Goal: Task Accomplishment & Management: Manage account settings

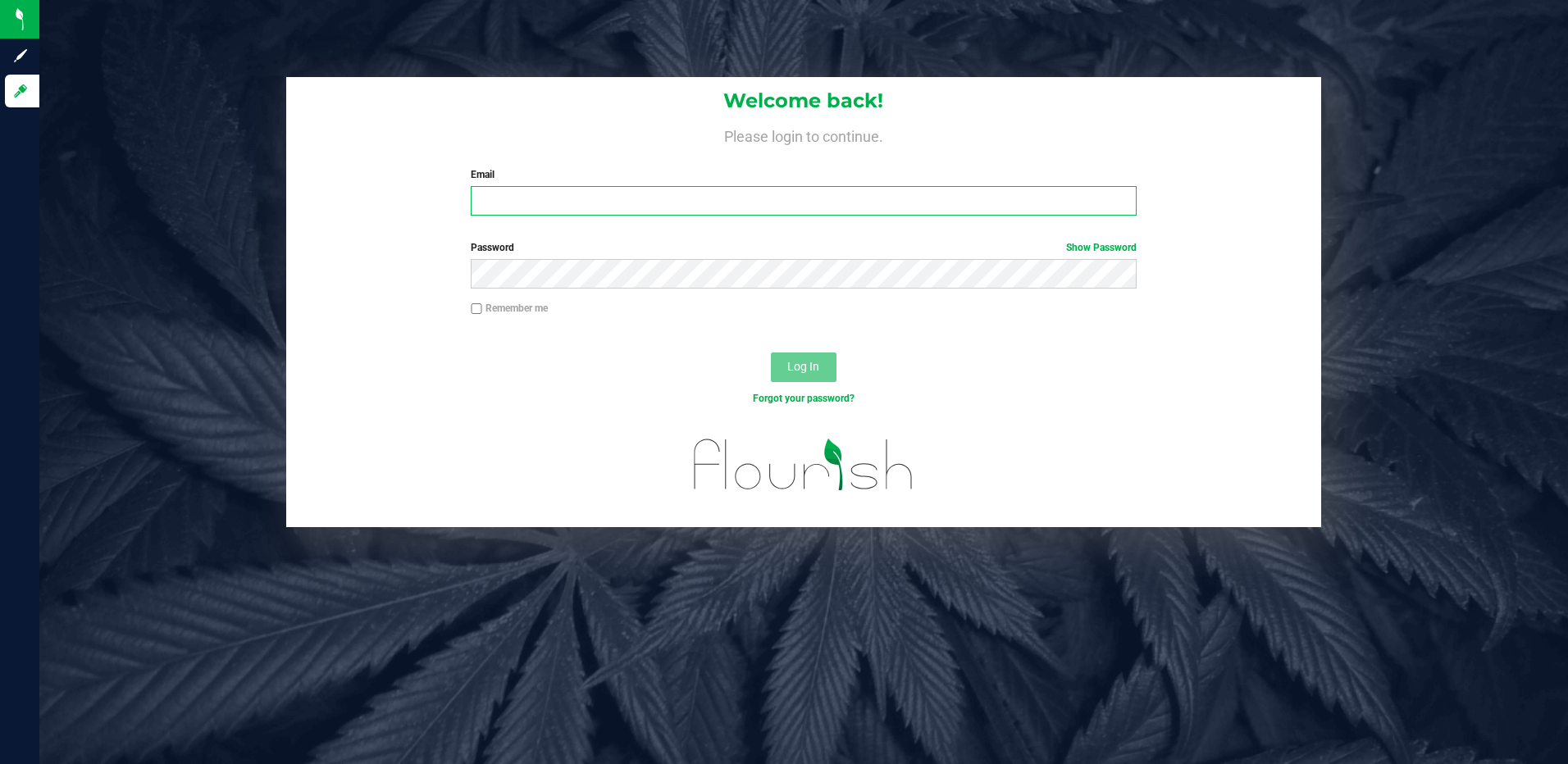
click at [621, 207] on input "Email" at bounding box center [803, 201] width 665 height 29
type input "ERAY@LIVEPARALLEL.COM"
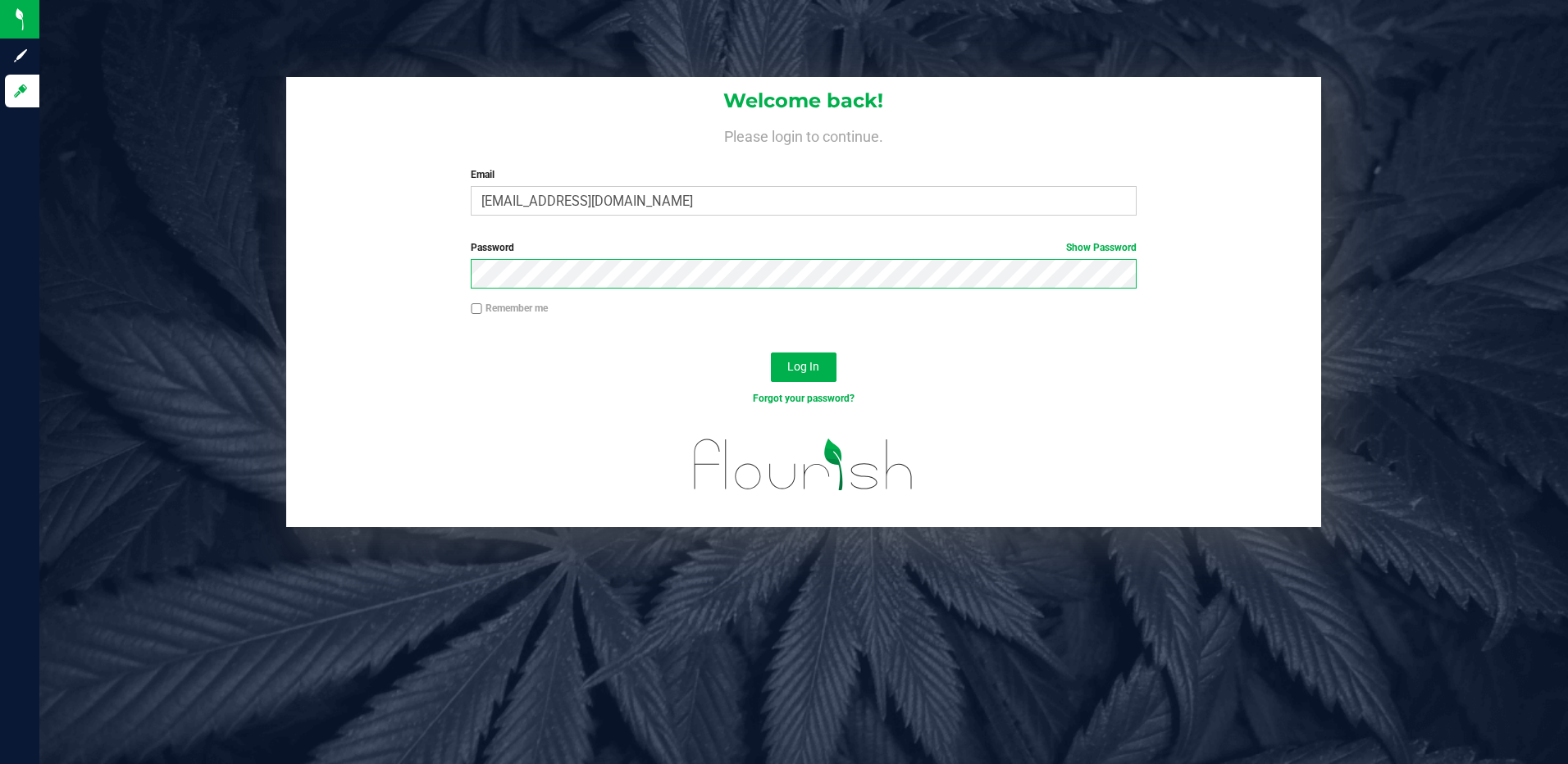
click at [771, 353] on button "Log In" at bounding box center [804, 367] width 66 height 29
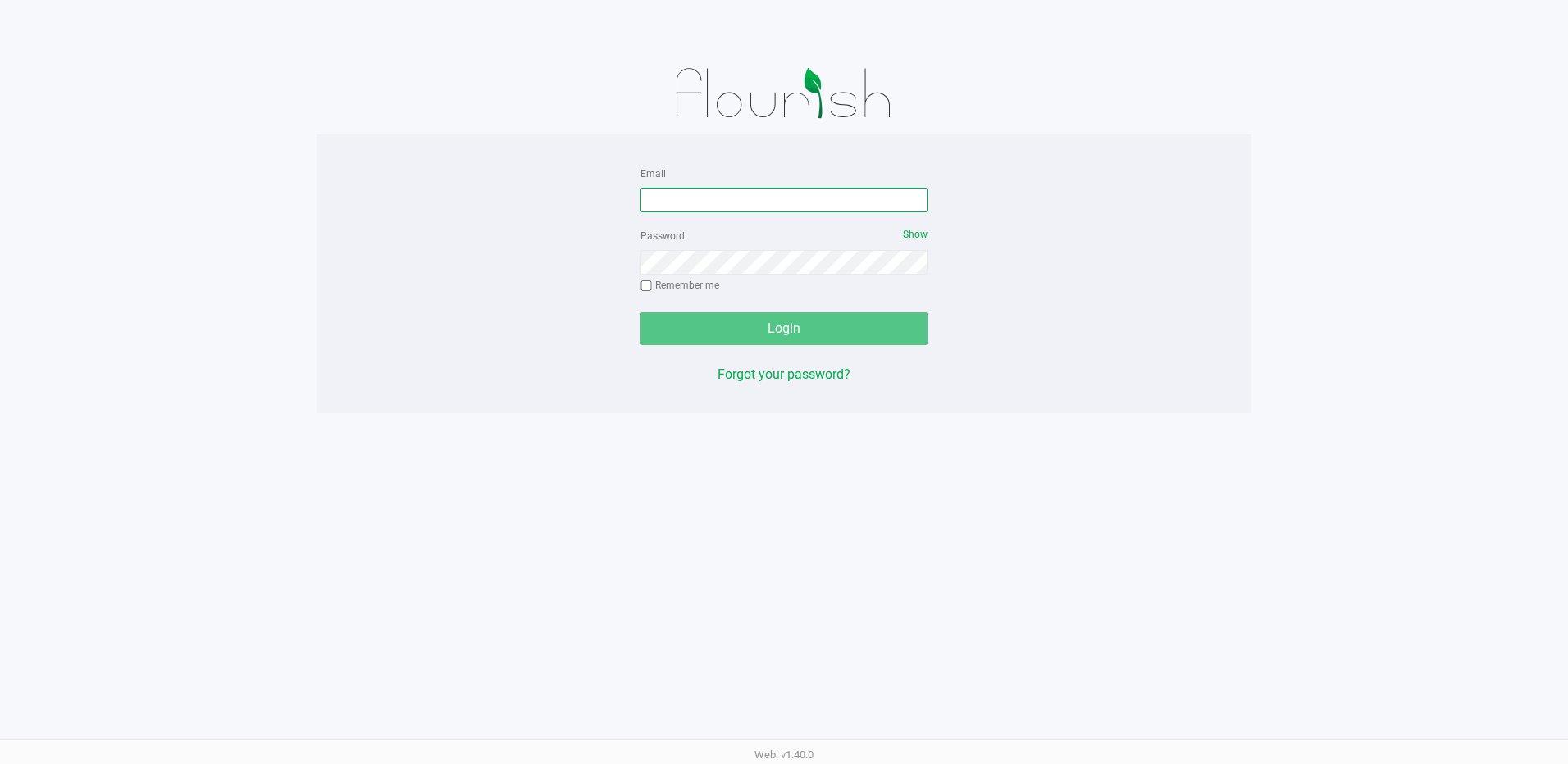
click at [698, 193] on input "Email" at bounding box center [784, 200] width 287 height 25
type input "ERAY@LIVEPARALLEL.COM"
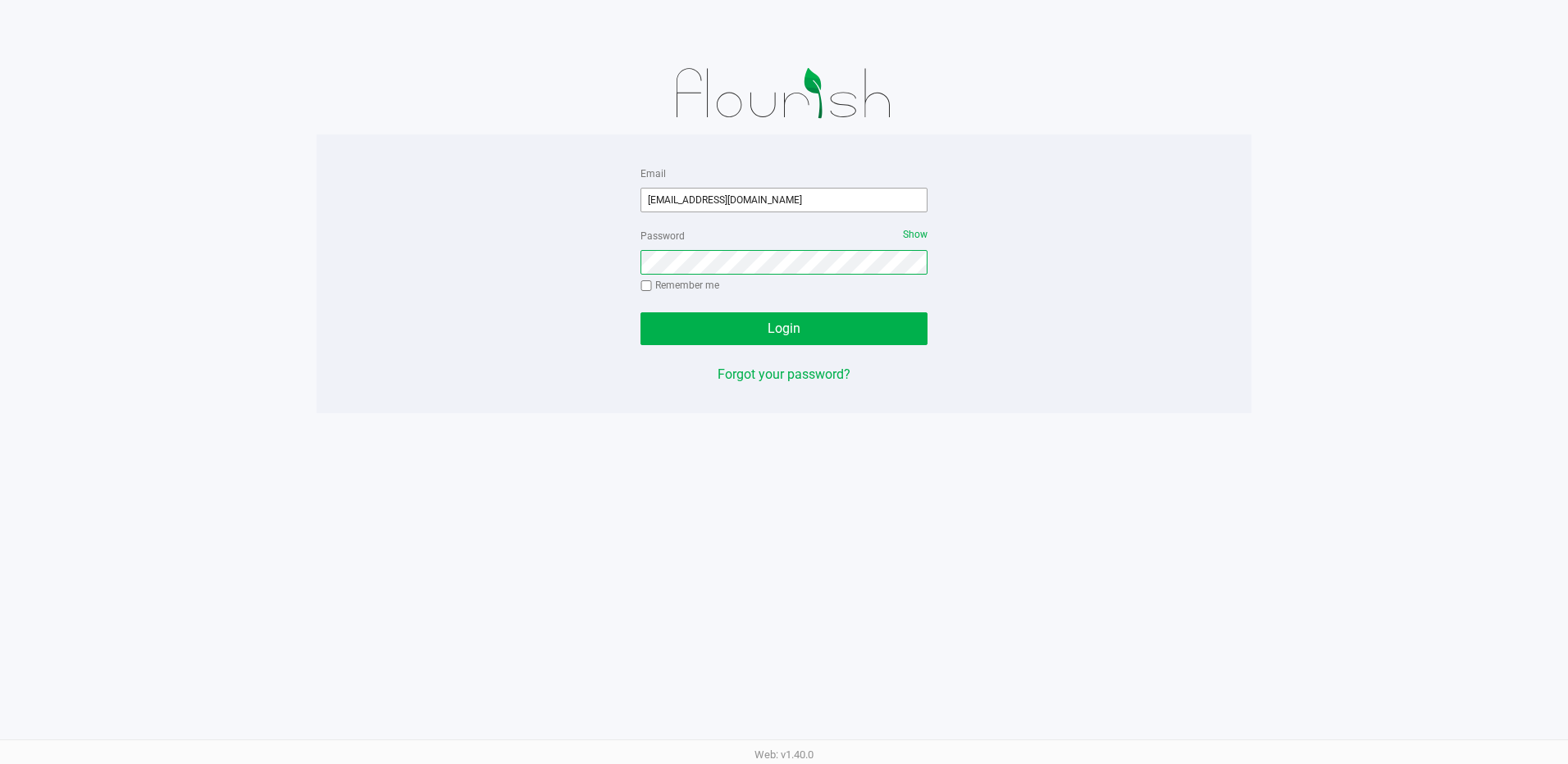
click at [641, 313] on button "Login" at bounding box center [784, 329] width 287 height 33
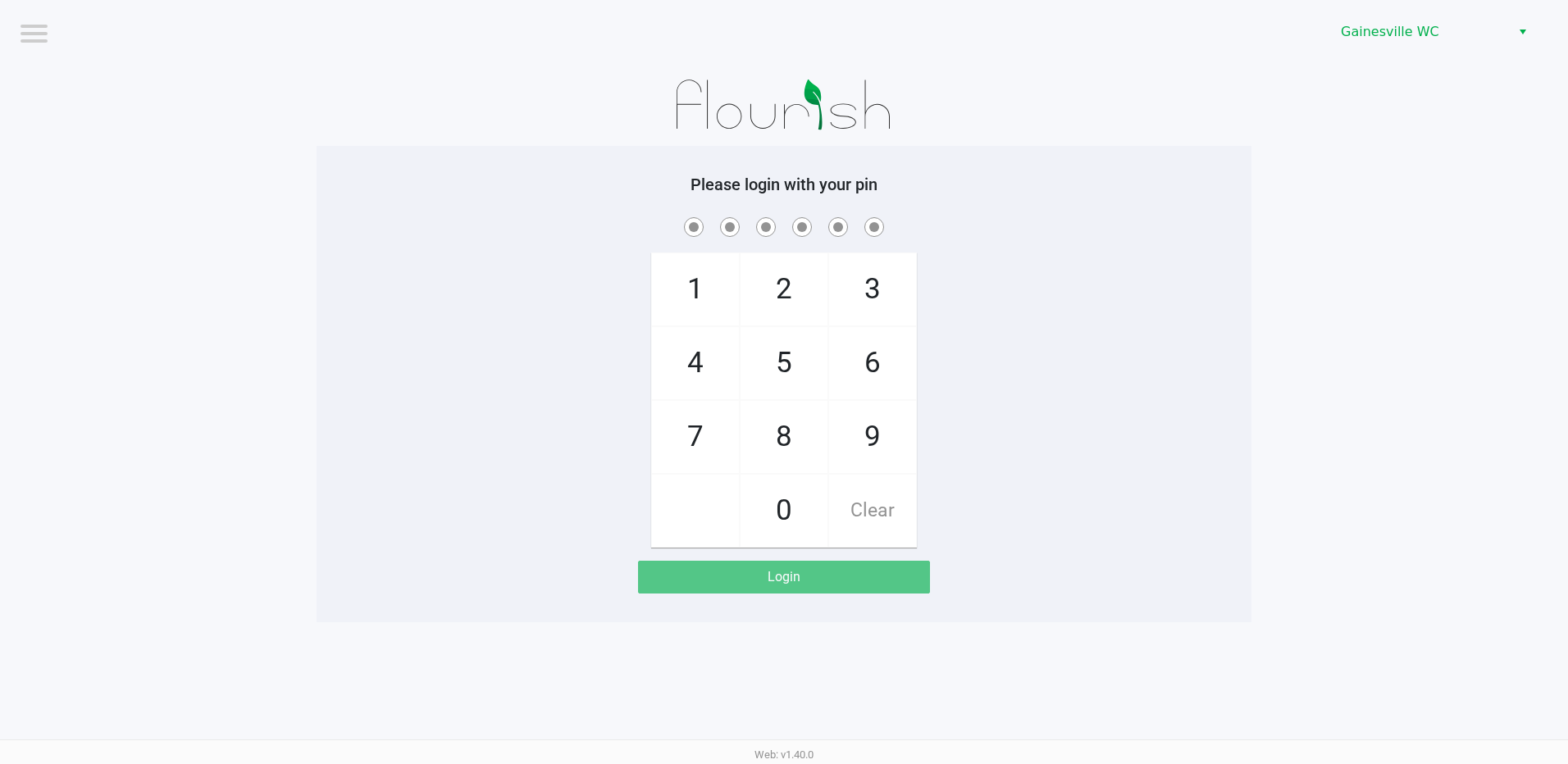
click at [1315, 406] on app-pos-login-wrapper "Logout Gainesville WC Please login with your pin 1 4 7 2 5 8 0 3 6 9 Clear Login" at bounding box center [784, 311] width 1568 height 623
checkbox input "true"
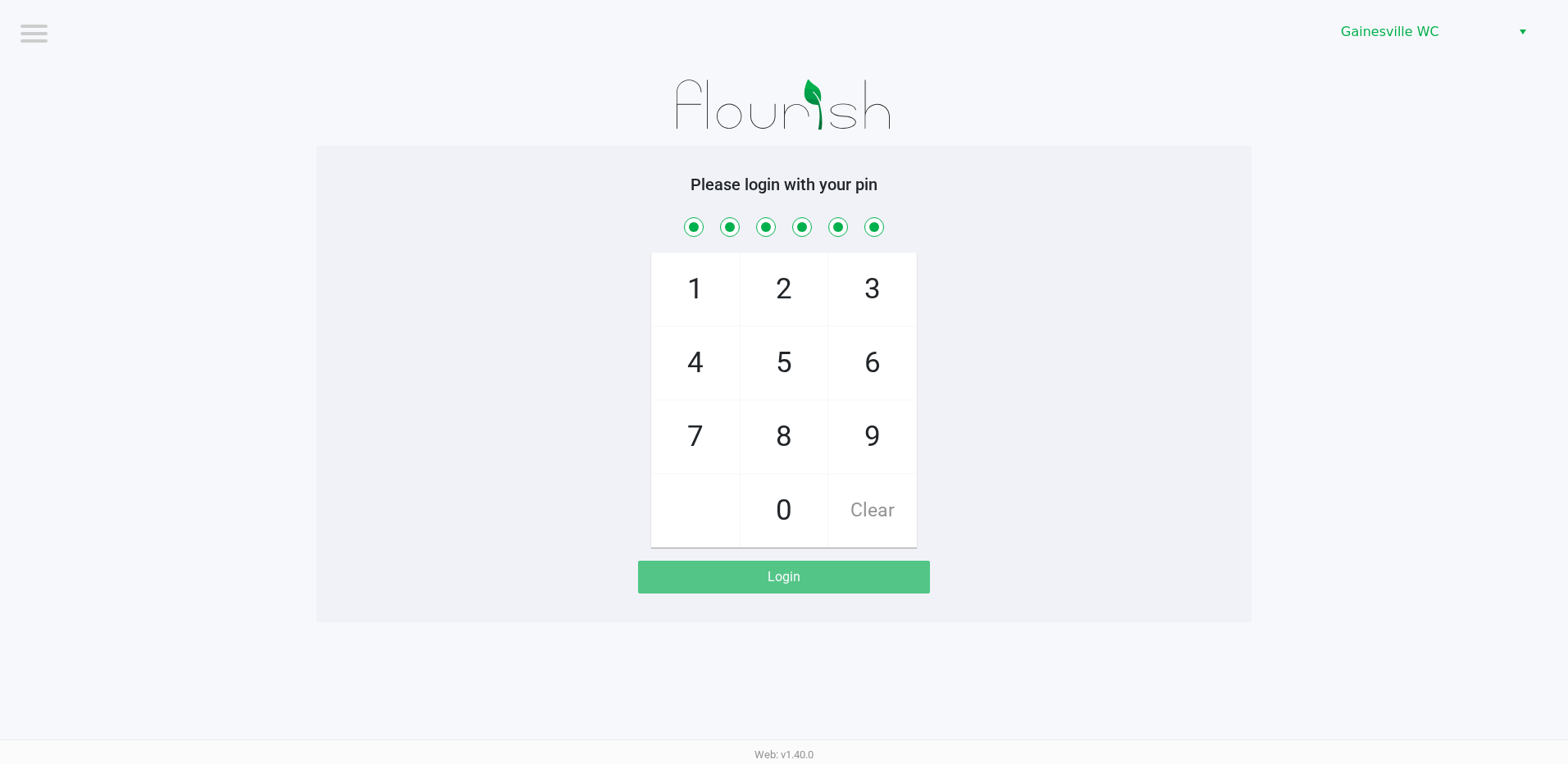
checkbox input "true"
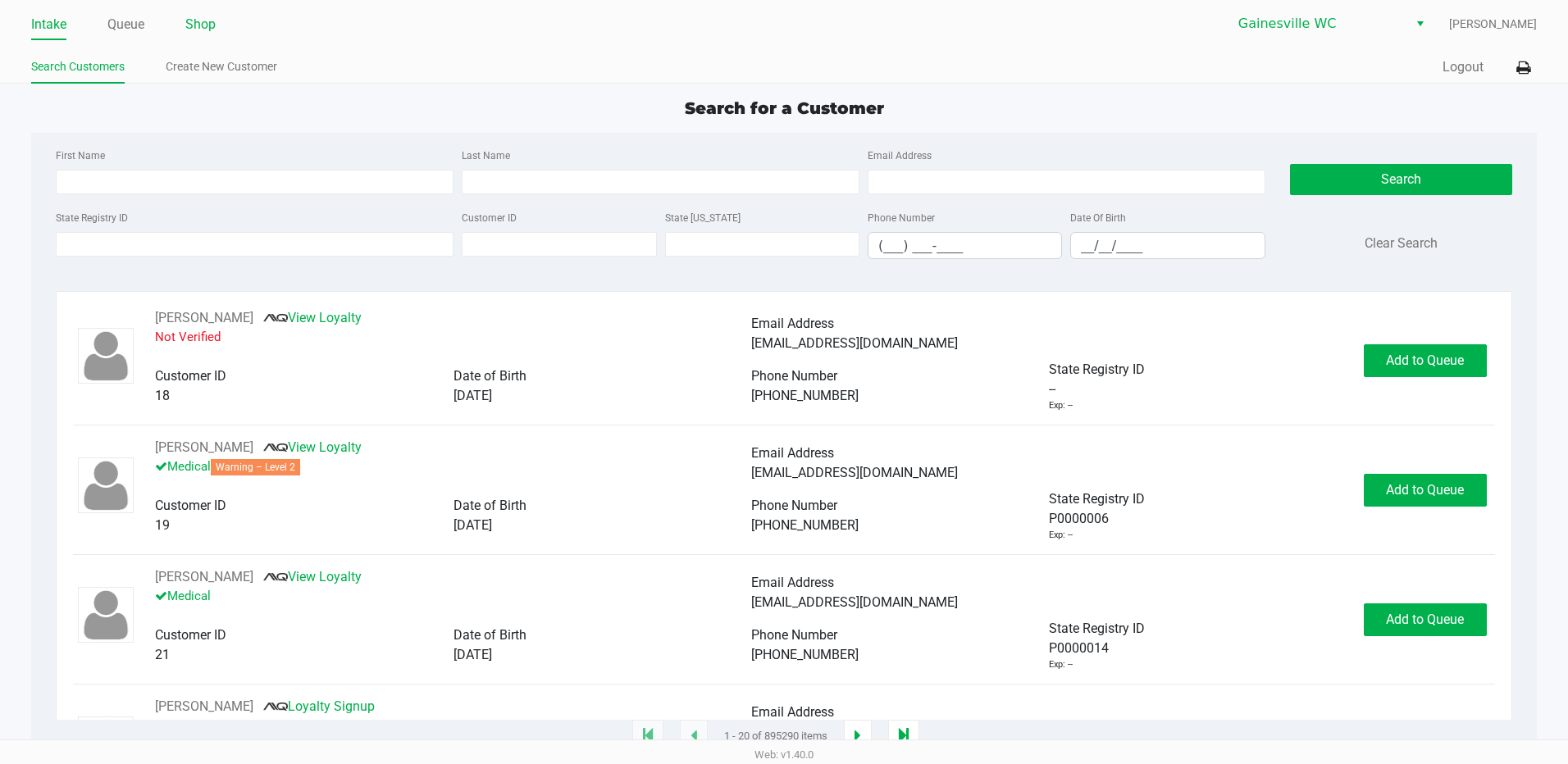
click at [192, 23] on link "Shop" at bounding box center [200, 24] width 30 height 23
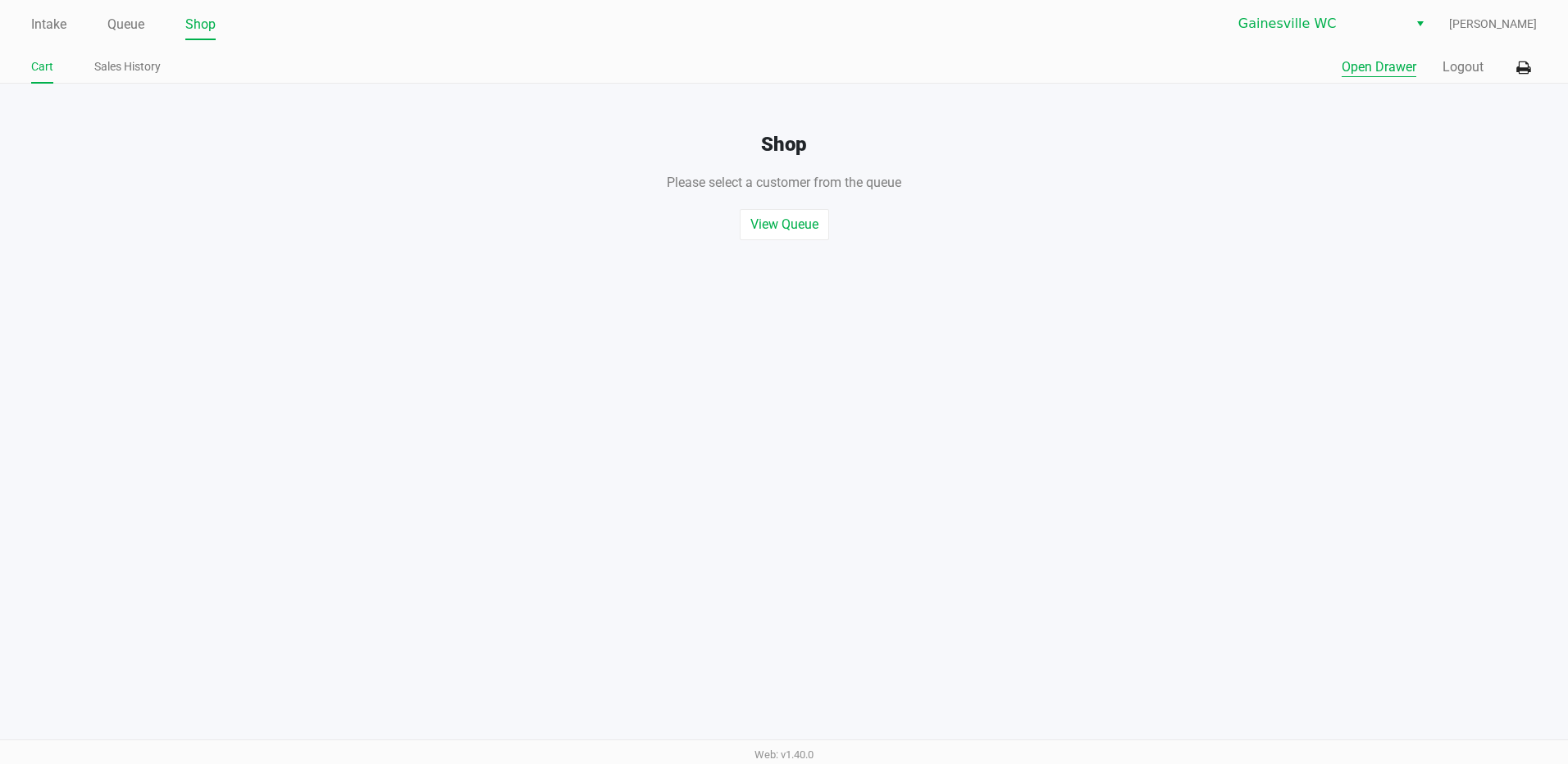
click at [1376, 69] on button "Open Drawer" at bounding box center [1379, 67] width 75 height 20
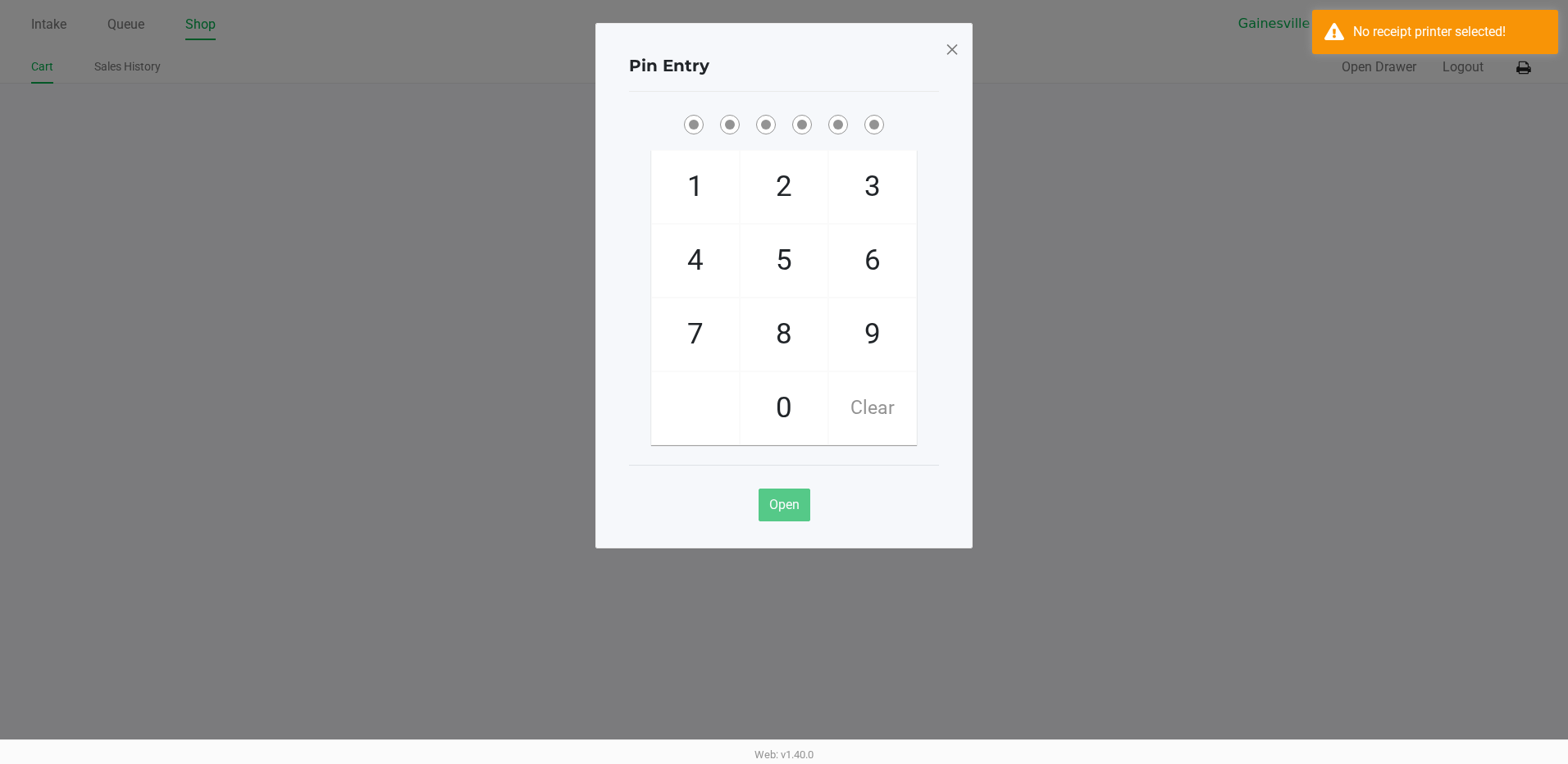
drag, startPoint x: 1391, startPoint y: 413, endPoint x: 1384, endPoint y: 404, distance: 11.4
click at [1384, 405] on ngb-modal-window "Pin Entry 1 4 7 2 5 8 0 3 6 9 Clear Open" at bounding box center [784, 382] width 1568 height 764
checkbox input "true"
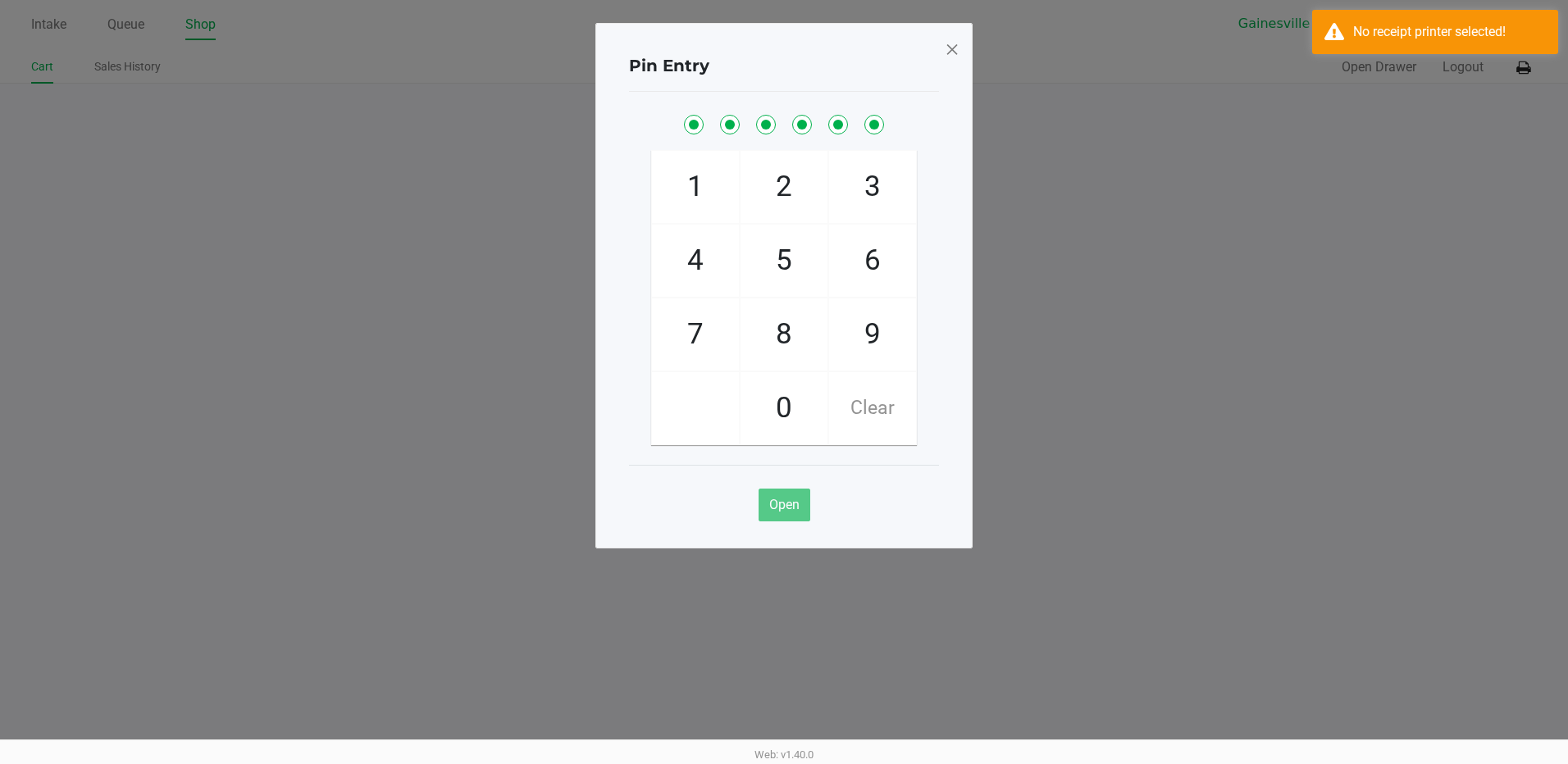
checkbox input "true"
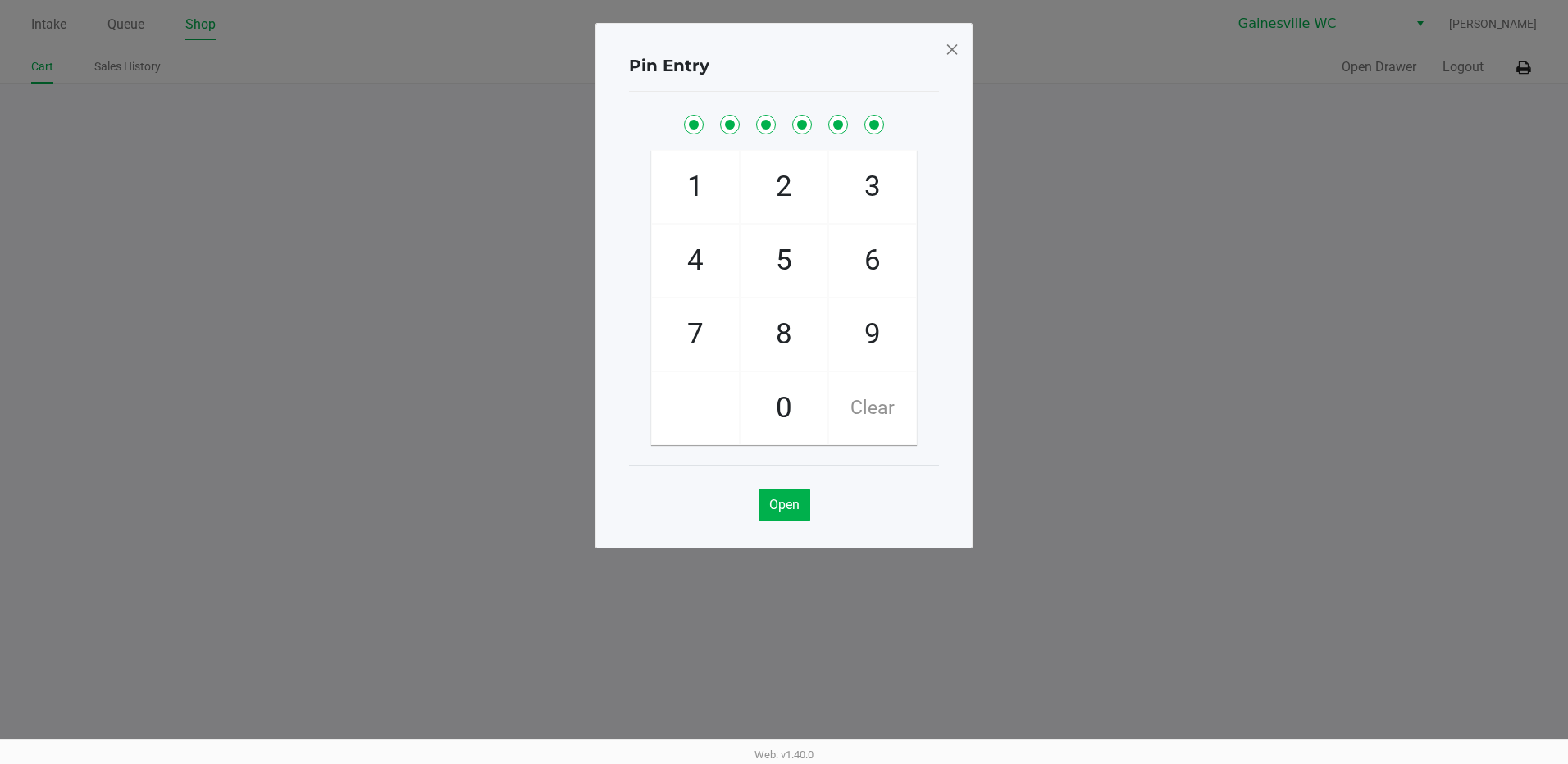
click at [951, 46] on span at bounding box center [952, 49] width 15 height 26
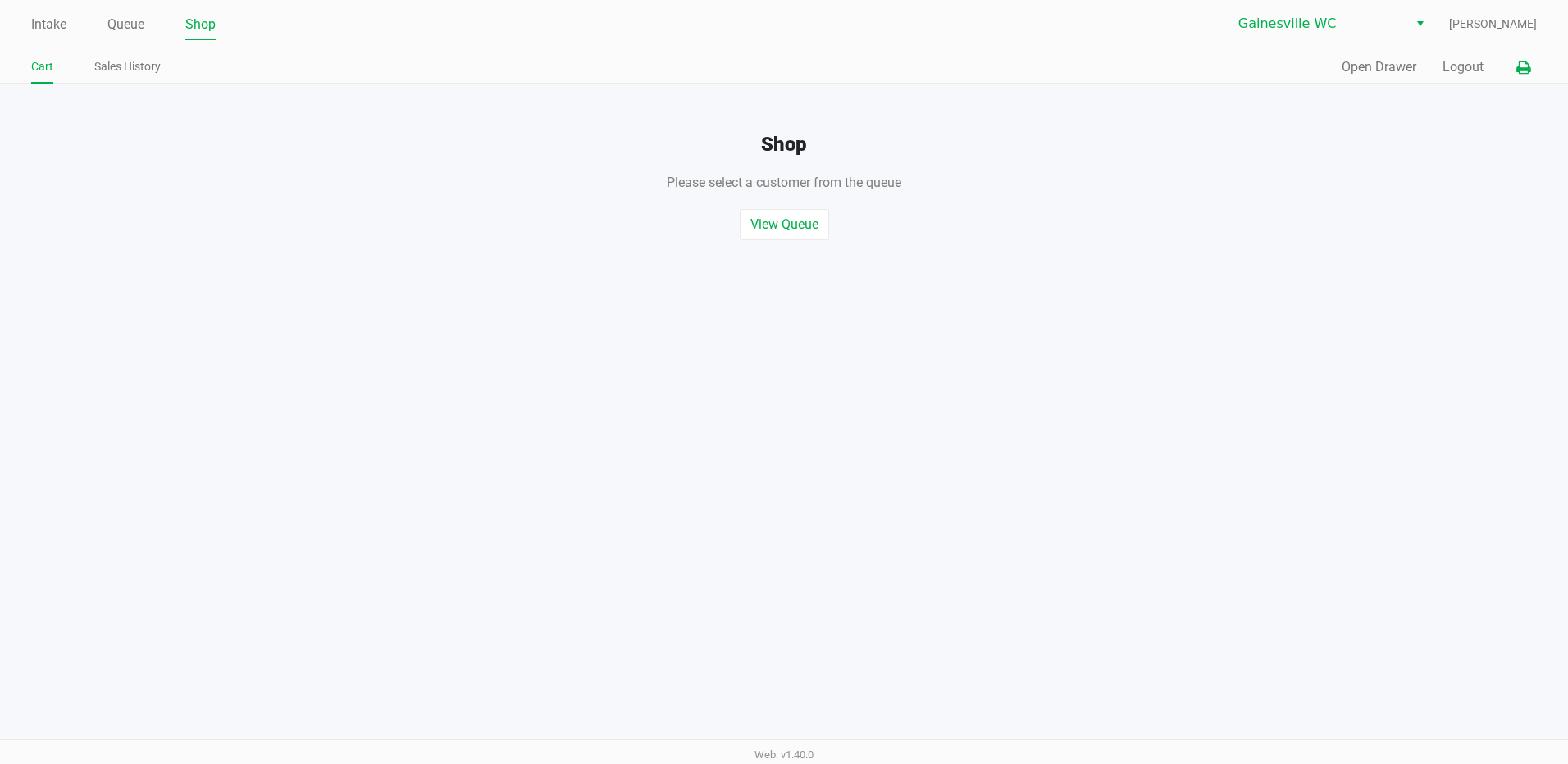
click at [1525, 70] on icon at bounding box center [1522, 67] width 14 height 12
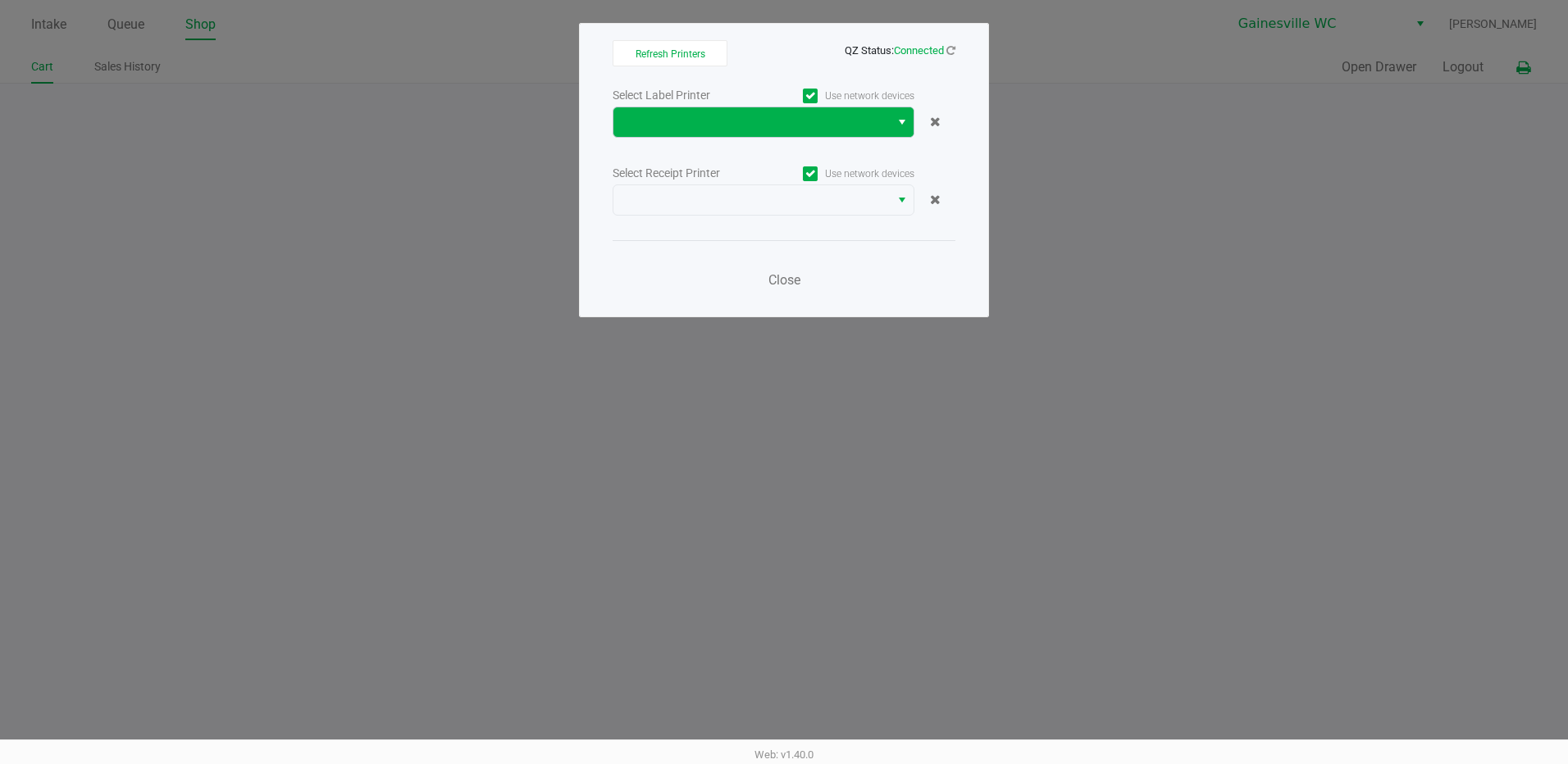
click at [900, 120] on span "Select" at bounding box center [902, 122] width 13 height 20
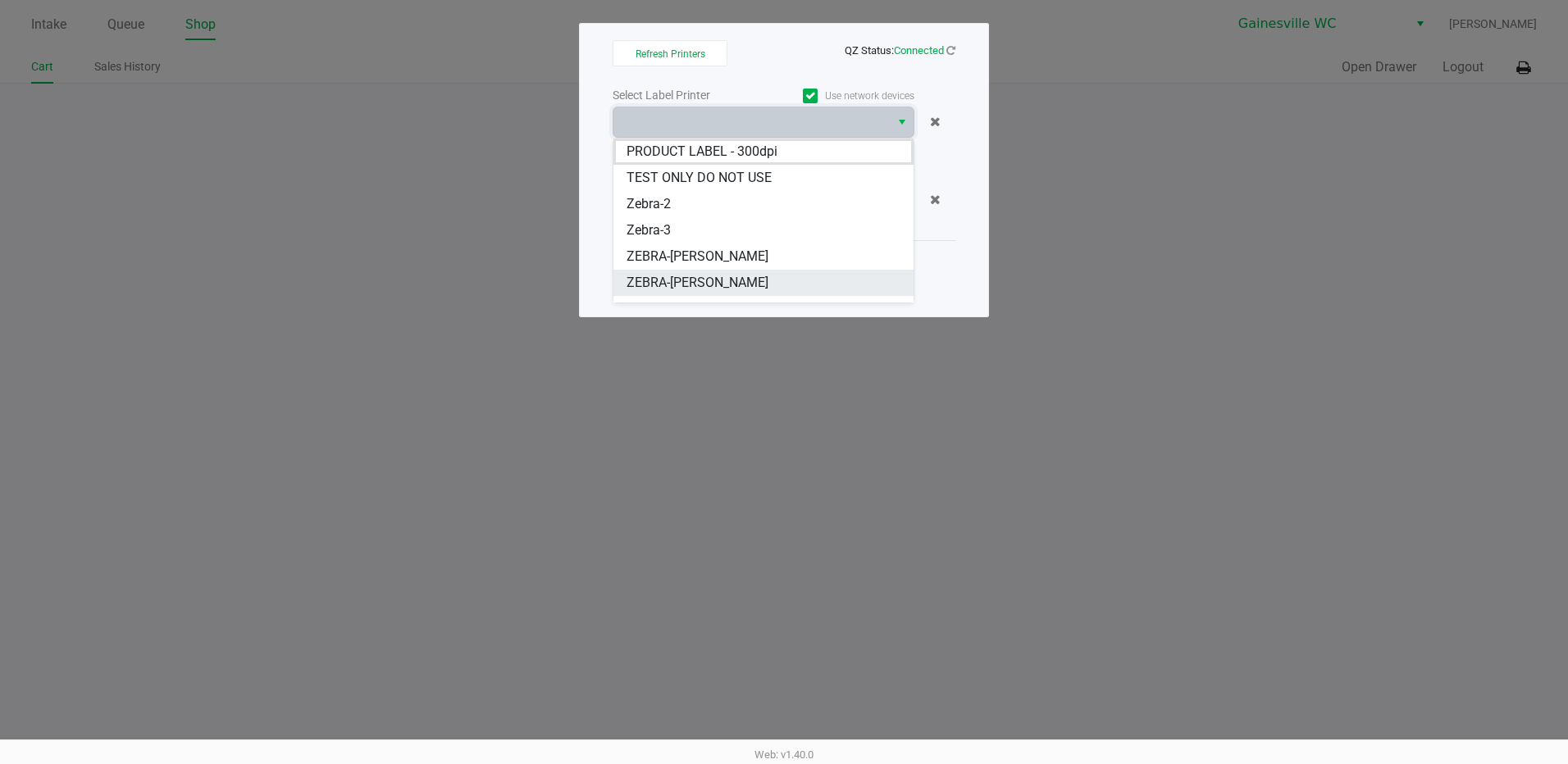
click at [727, 284] on span "ZEBRA-GARY-BARLOW" at bounding box center [697, 284] width 142 height 20
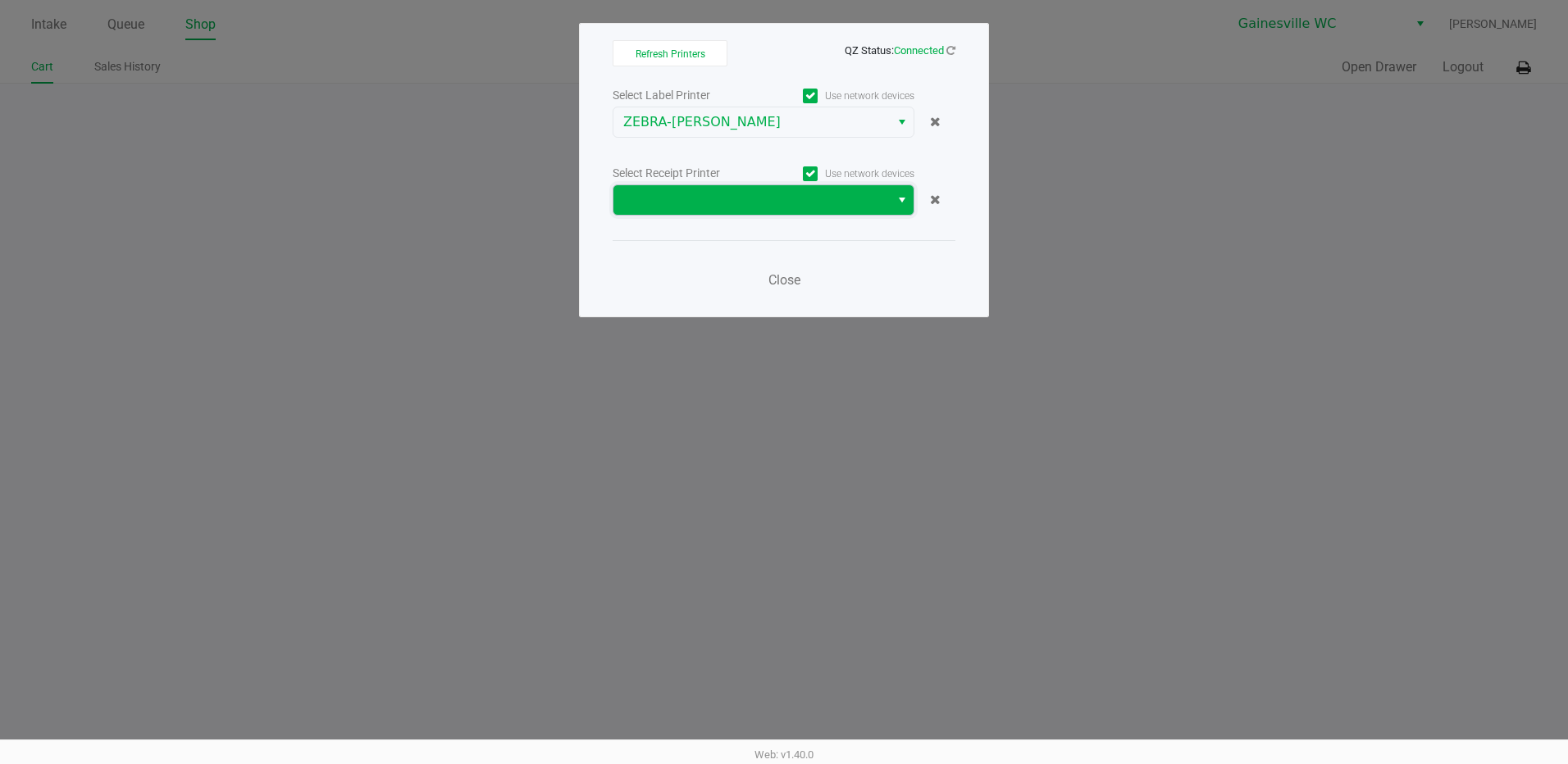
click at [913, 200] on kendo-dropdownlist at bounding box center [763, 200] width 302 height 31
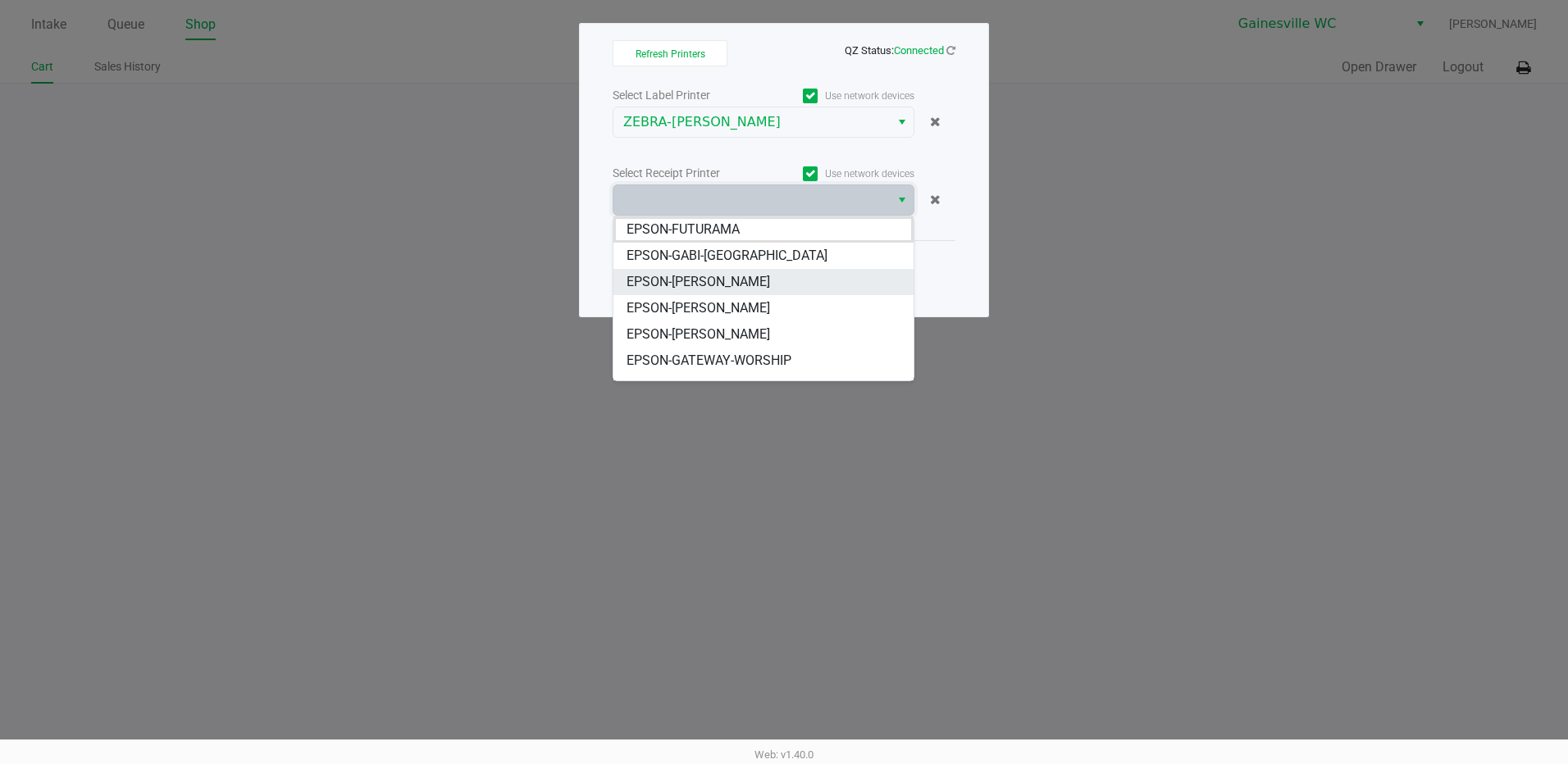
click at [720, 278] on span "EPSON-[PERSON_NAME]" at bounding box center [697, 283] width 143 height 20
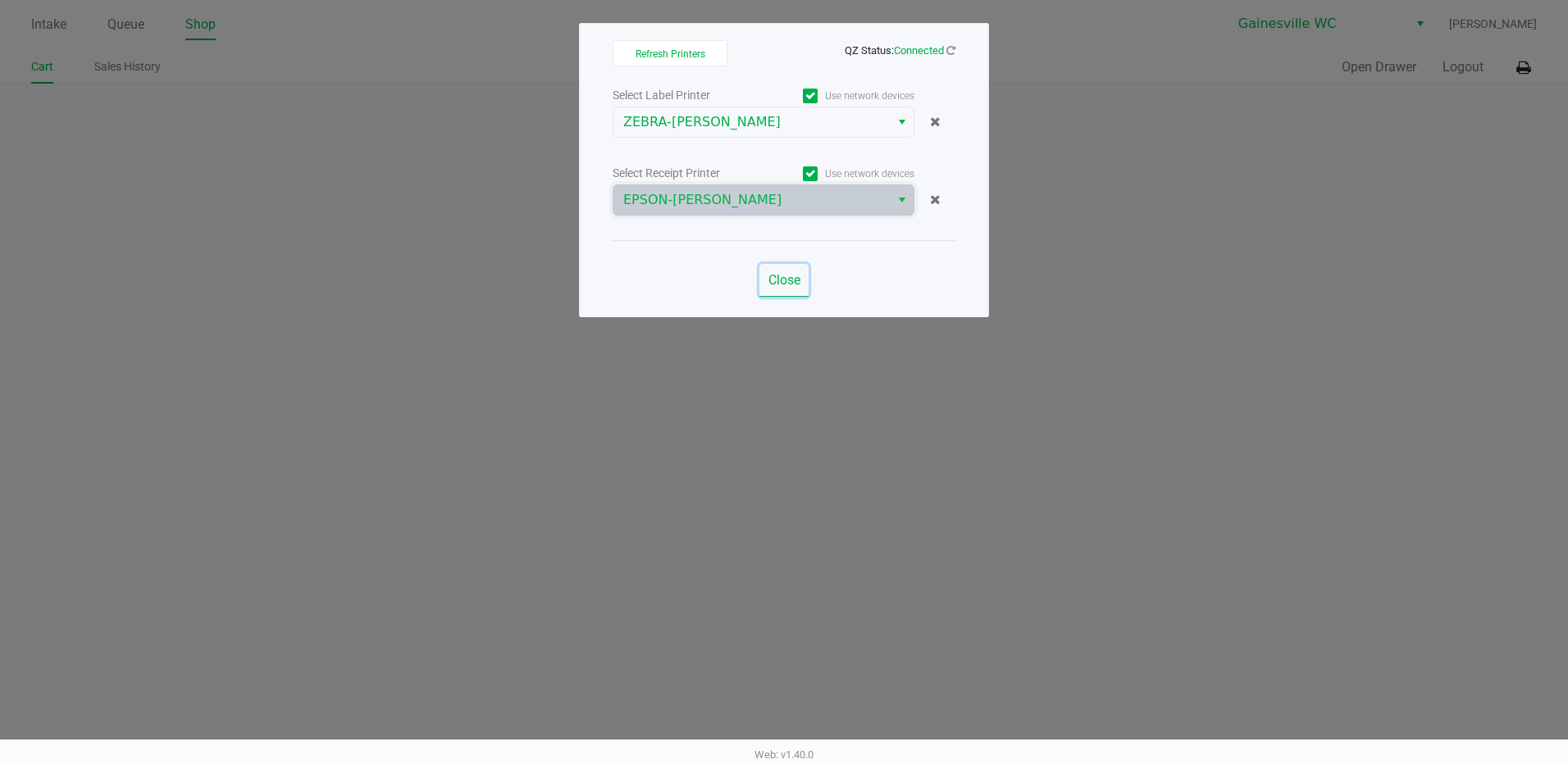
click at [780, 285] on span "Close" at bounding box center [784, 280] width 32 height 15
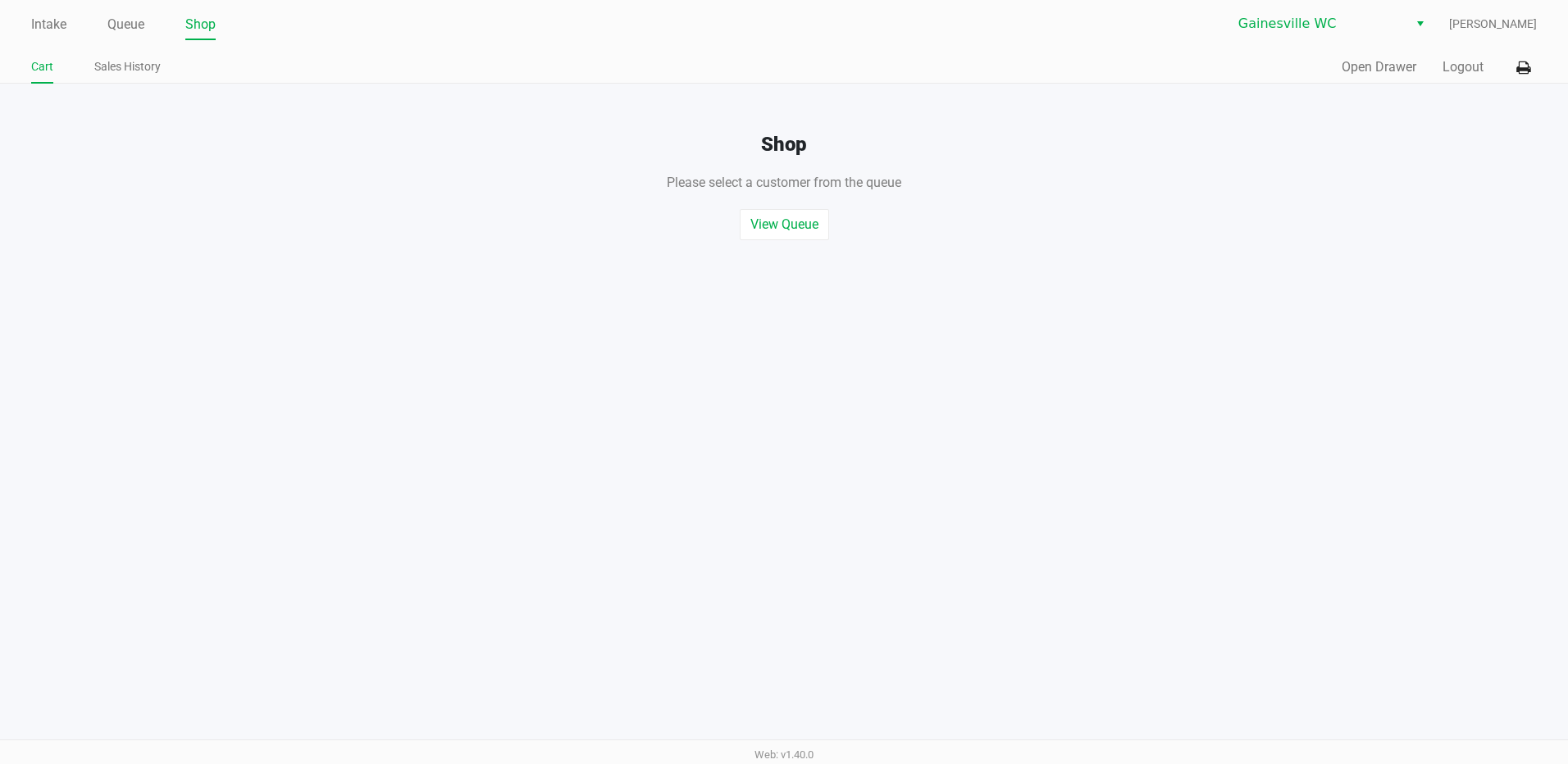
click at [1374, 77] on div "Quick Sale Open Drawer Logout" at bounding box center [1161, 67] width 753 height 30
click at [1374, 65] on button "Open Drawer" at bounding box center [1379, 67] width 75 height 20
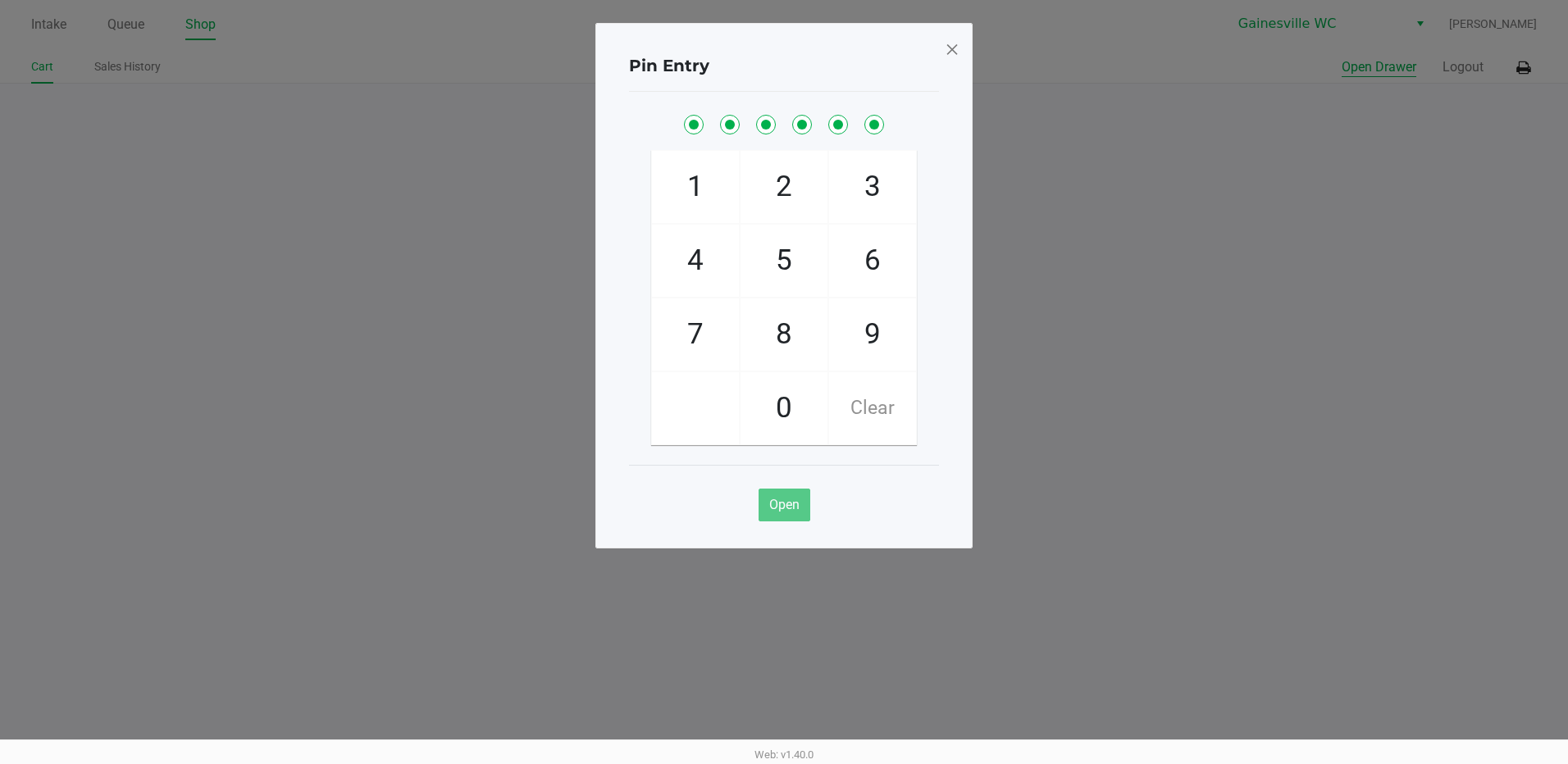
click at [1342, 57] on button "Open Drawer" at bounding box center [1379, 67] width 75 height 20
checkbox input "true"
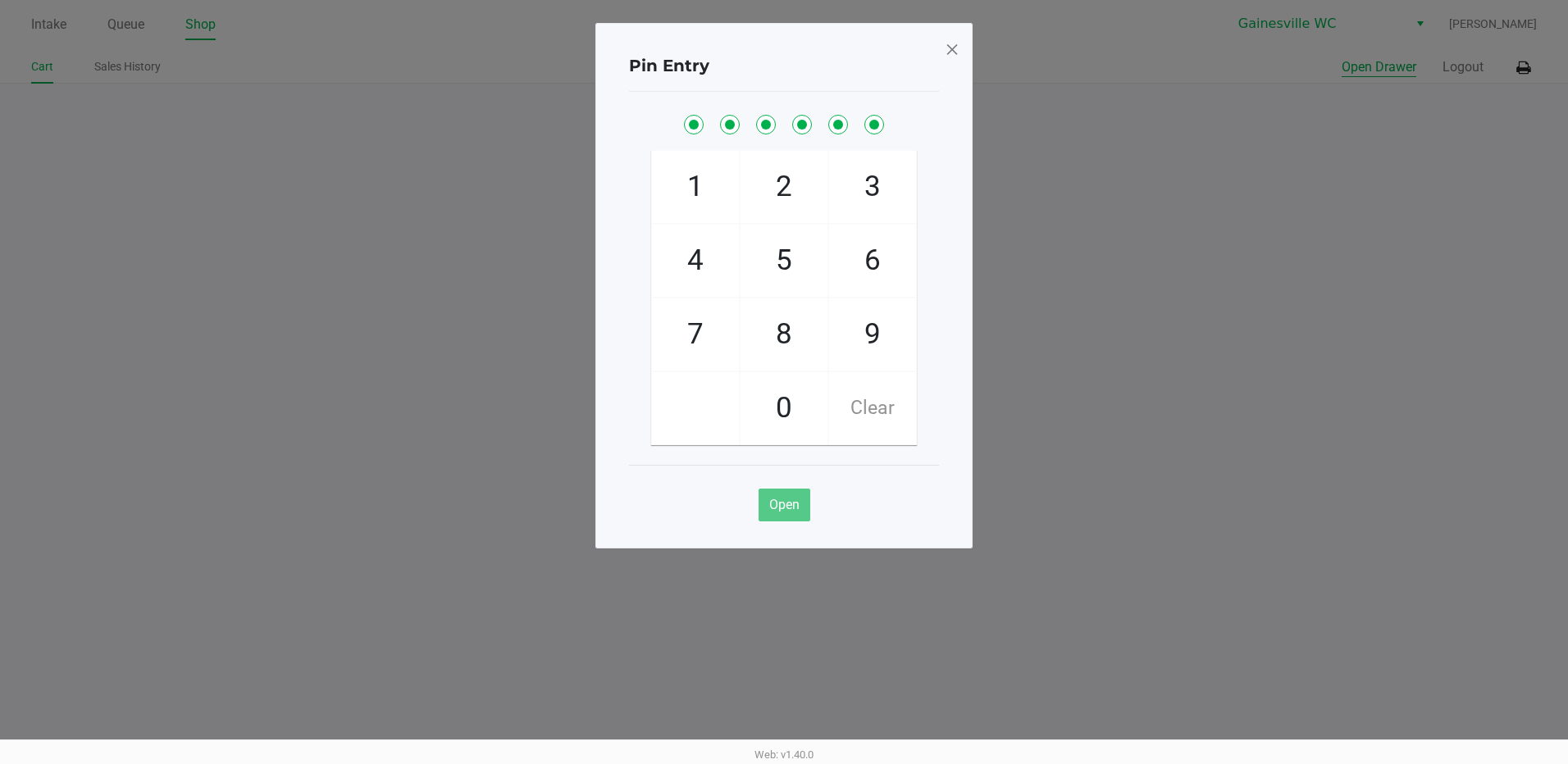
checkbox input "true"
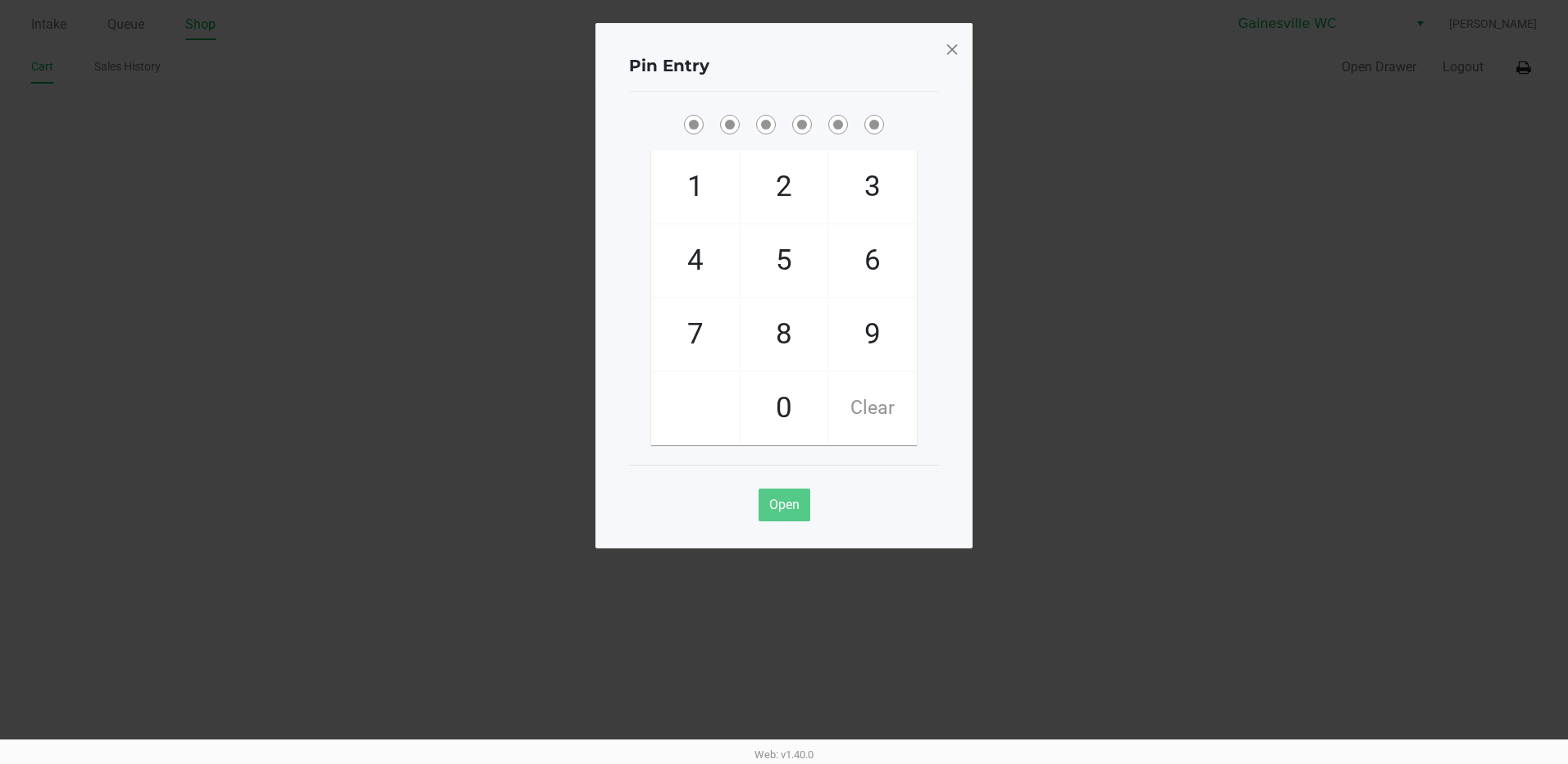
click at [956, 51] on span at bounding box center [952, 49] width 15 height 26
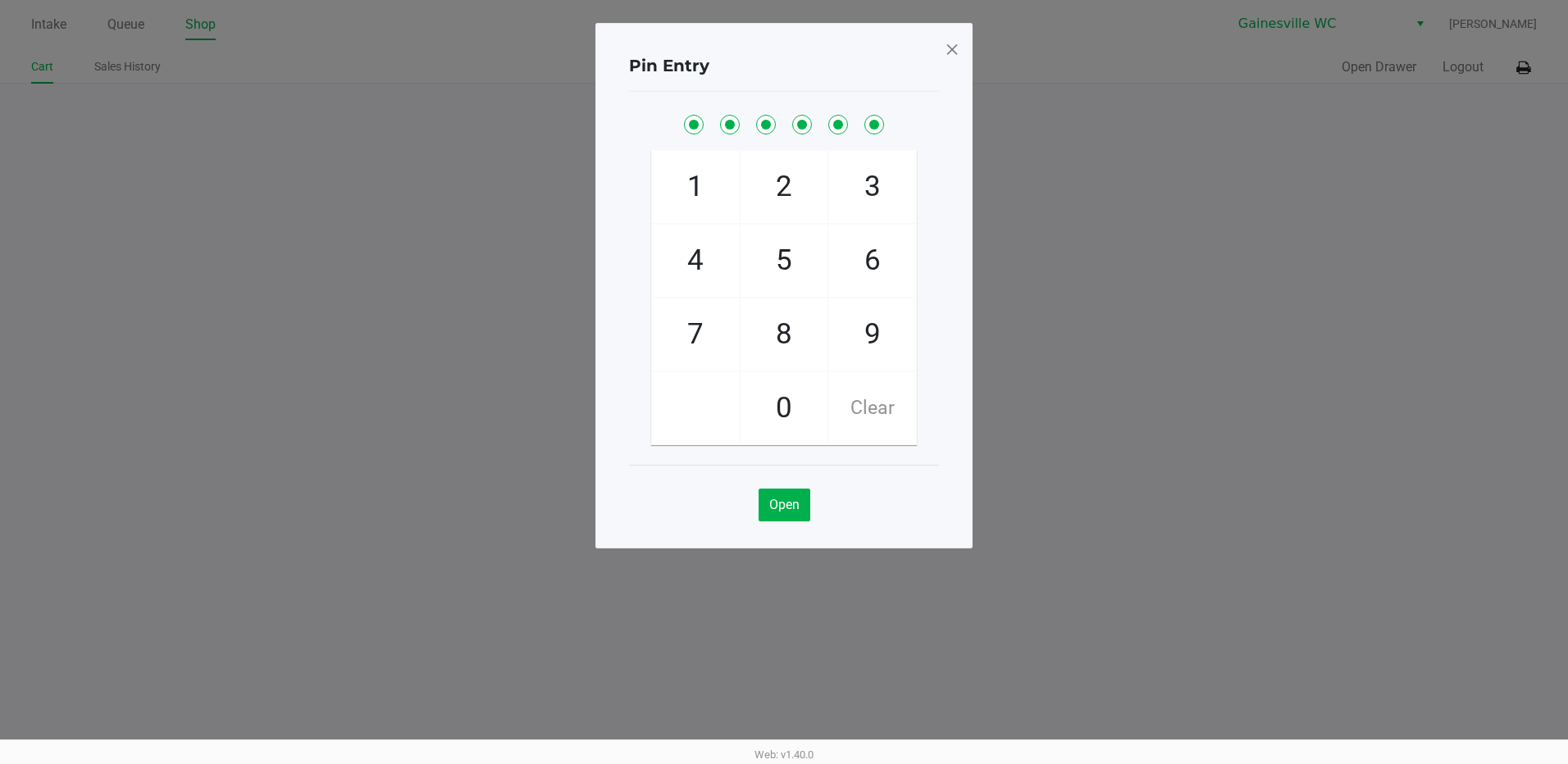
click at [952, 50] on span at bounding box center [952, 49] width 15 height 26
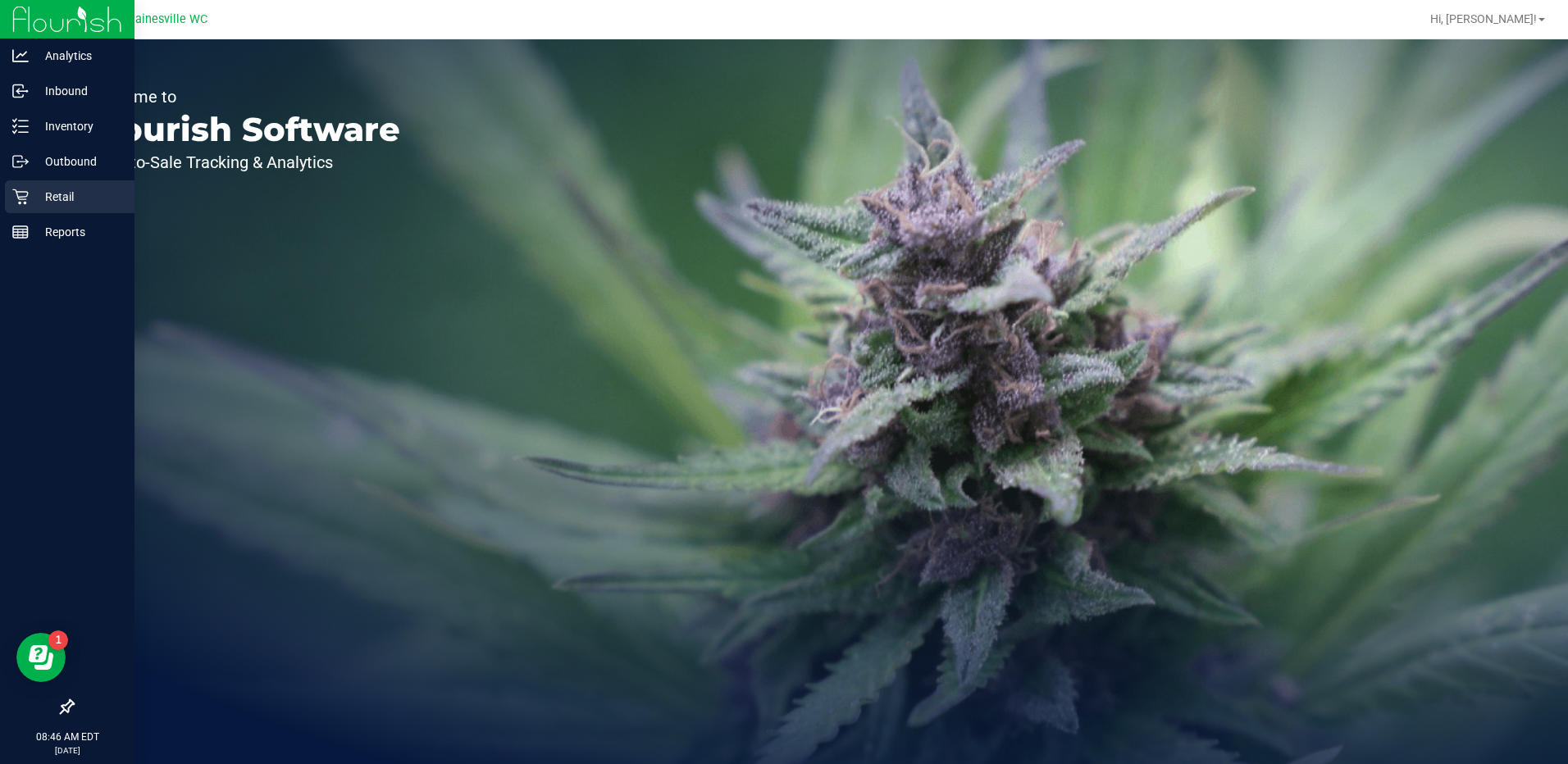
click at [75, 200] on p "Retail" at bounding box center [77, 197] width 98 height 20
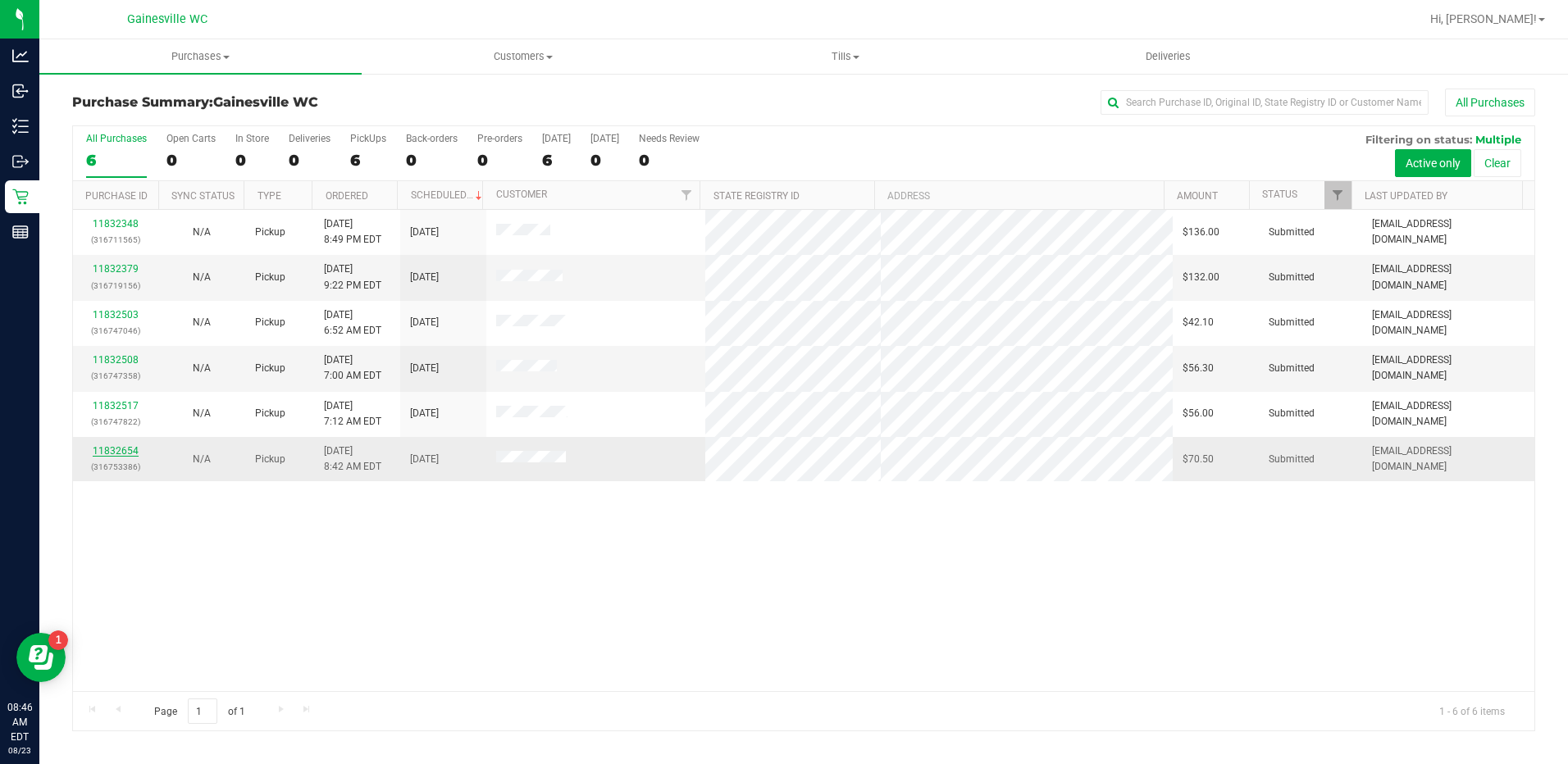
click at [128, 449] on link "11832654" at bounding box center [116, 450] width 46 height 12
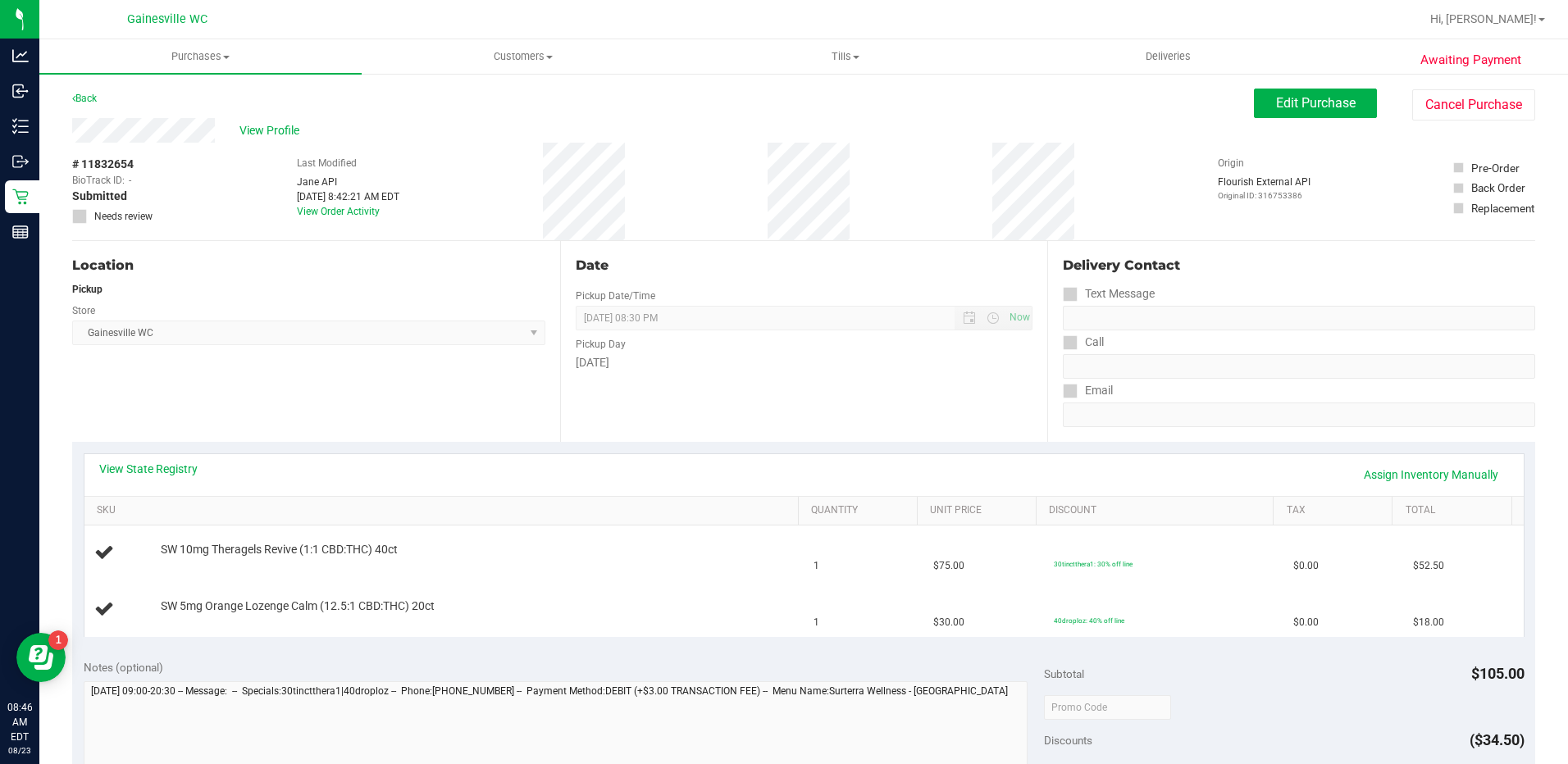
scroll to position [82, 0]
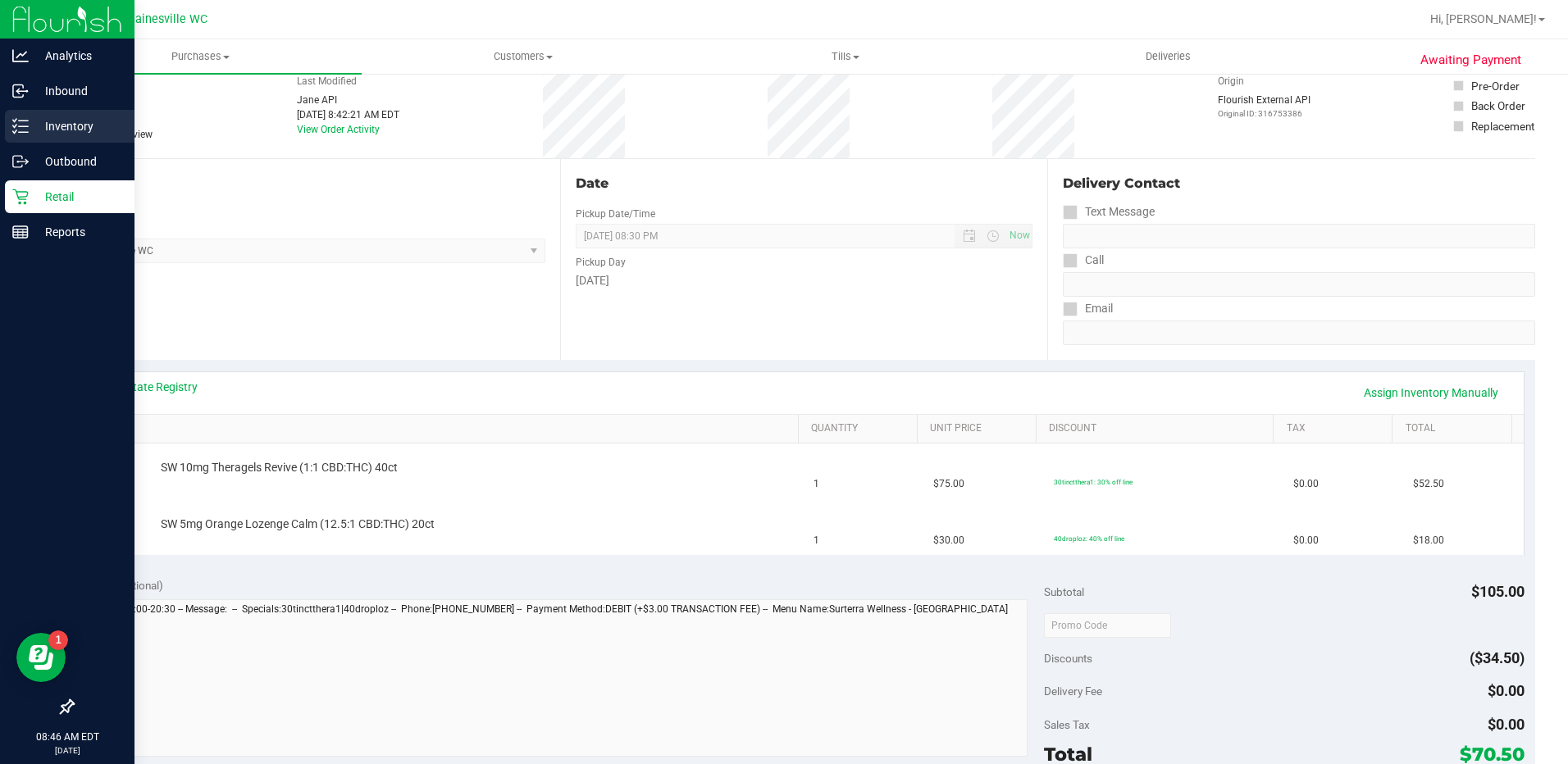
click at [52, 128] on p "Inventory" at bounding box center [77, 127] width 98 height 20
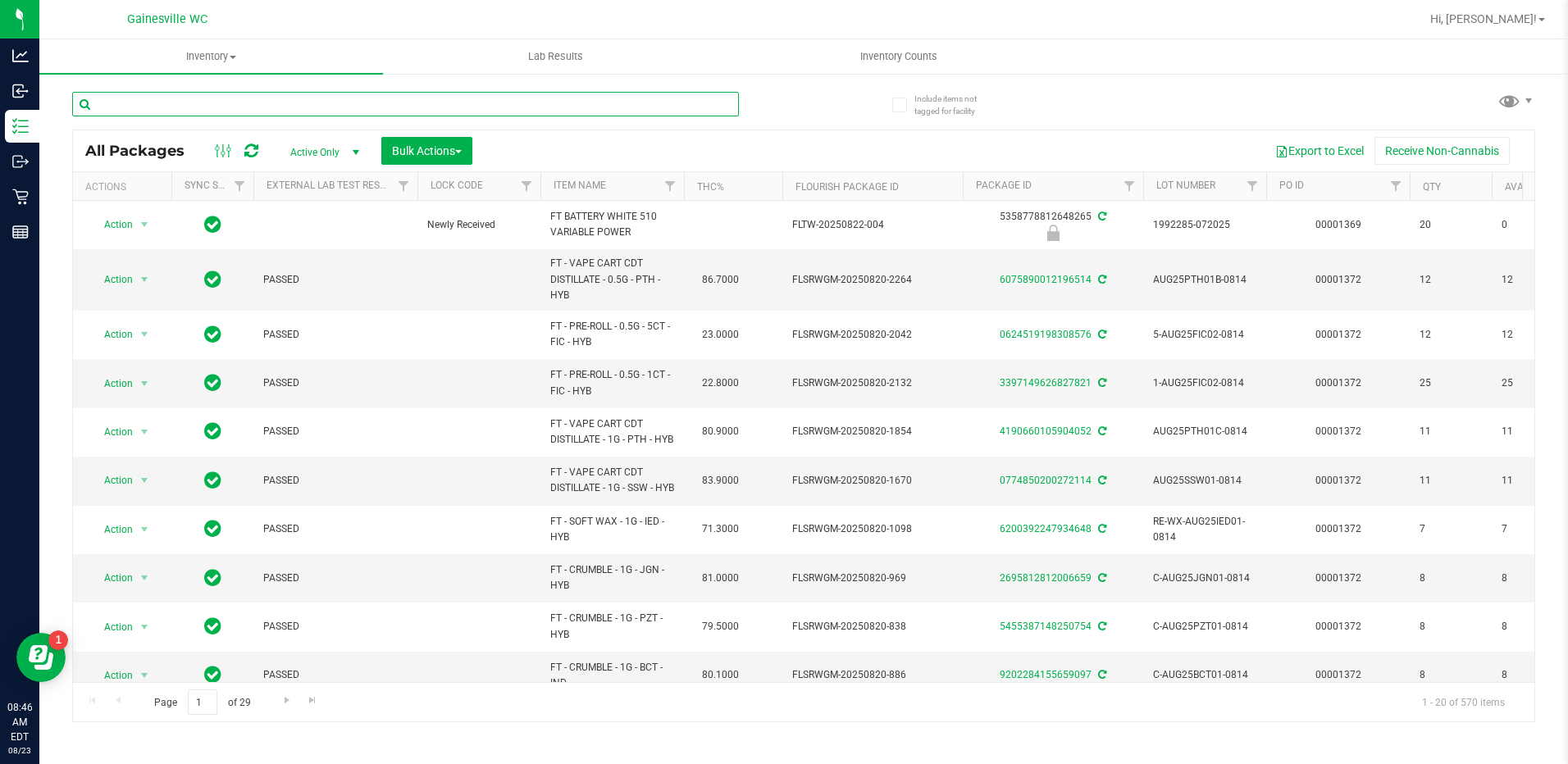
click at [211, 107] on input "text" at bounding box center [405, 104] width 666 height 25
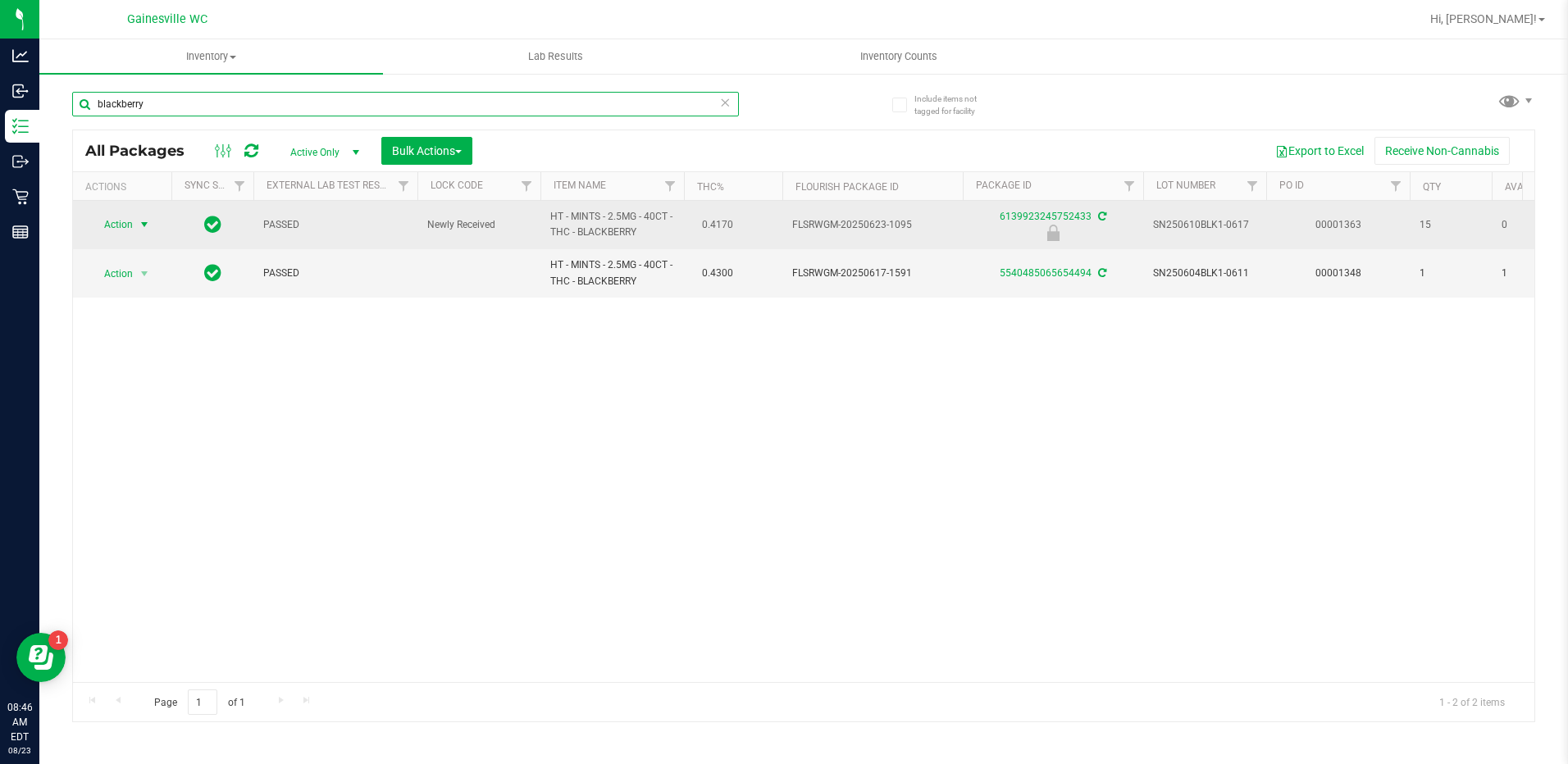
type input "blackberry"
click at [135, 222] on span "select" at bounding box center [145, 224] width 20 height 23
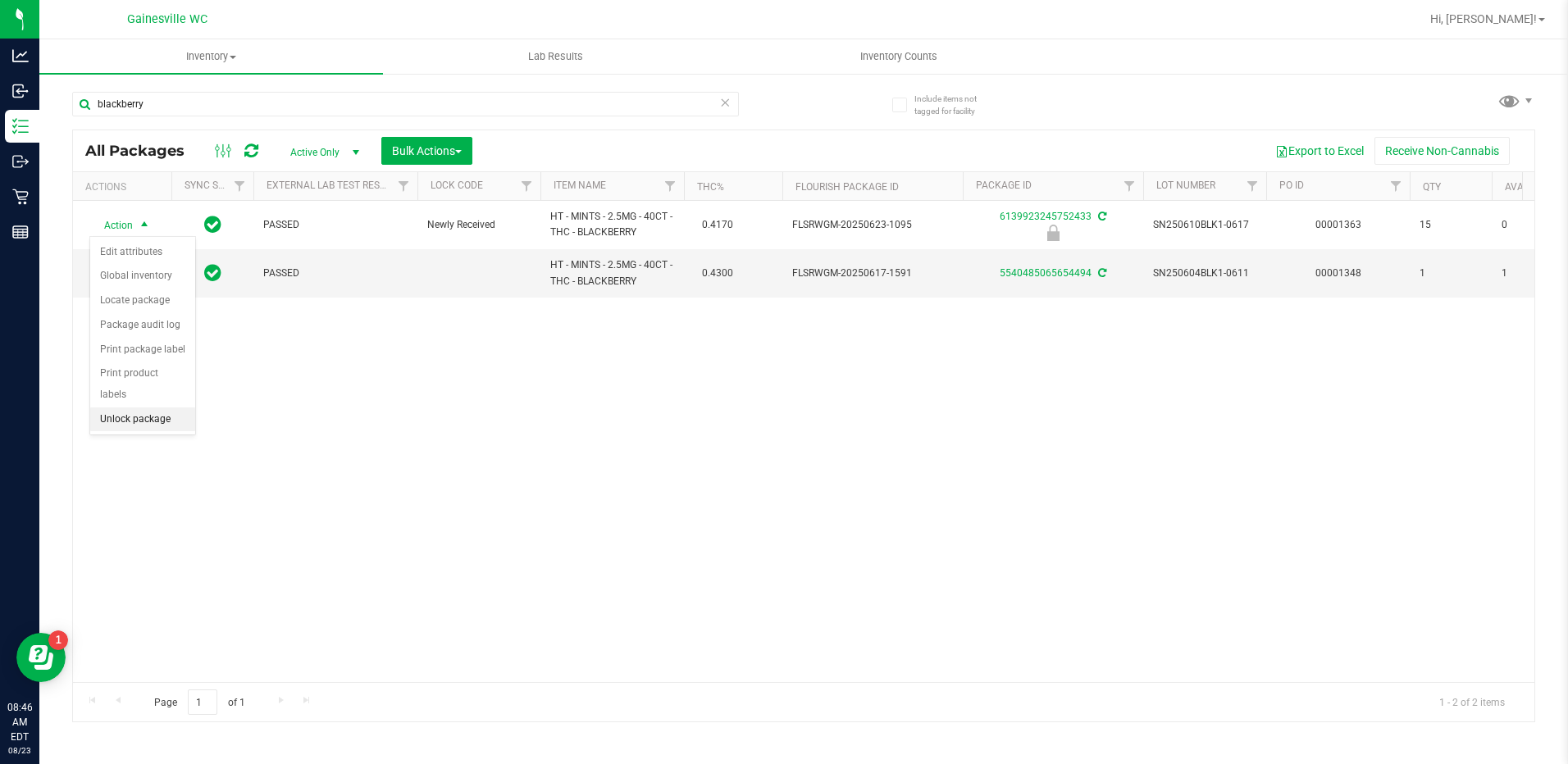
click at [120, 408] on li "Unlock package" at bounding box center [142, 419] width 105 height 25
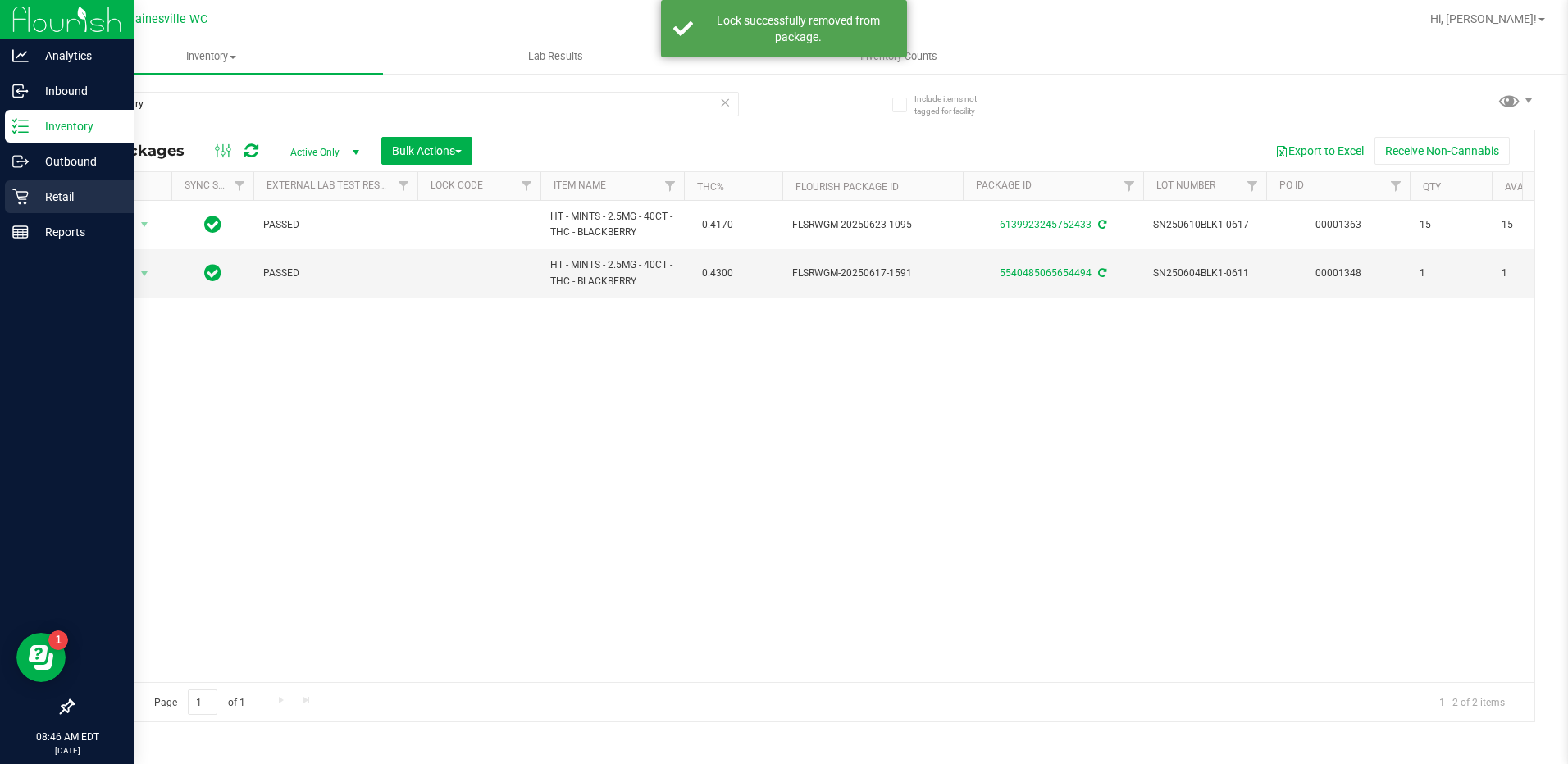
click at [49, 201] on p "Retail" at bounding box center [77, 197] width 98 height 20
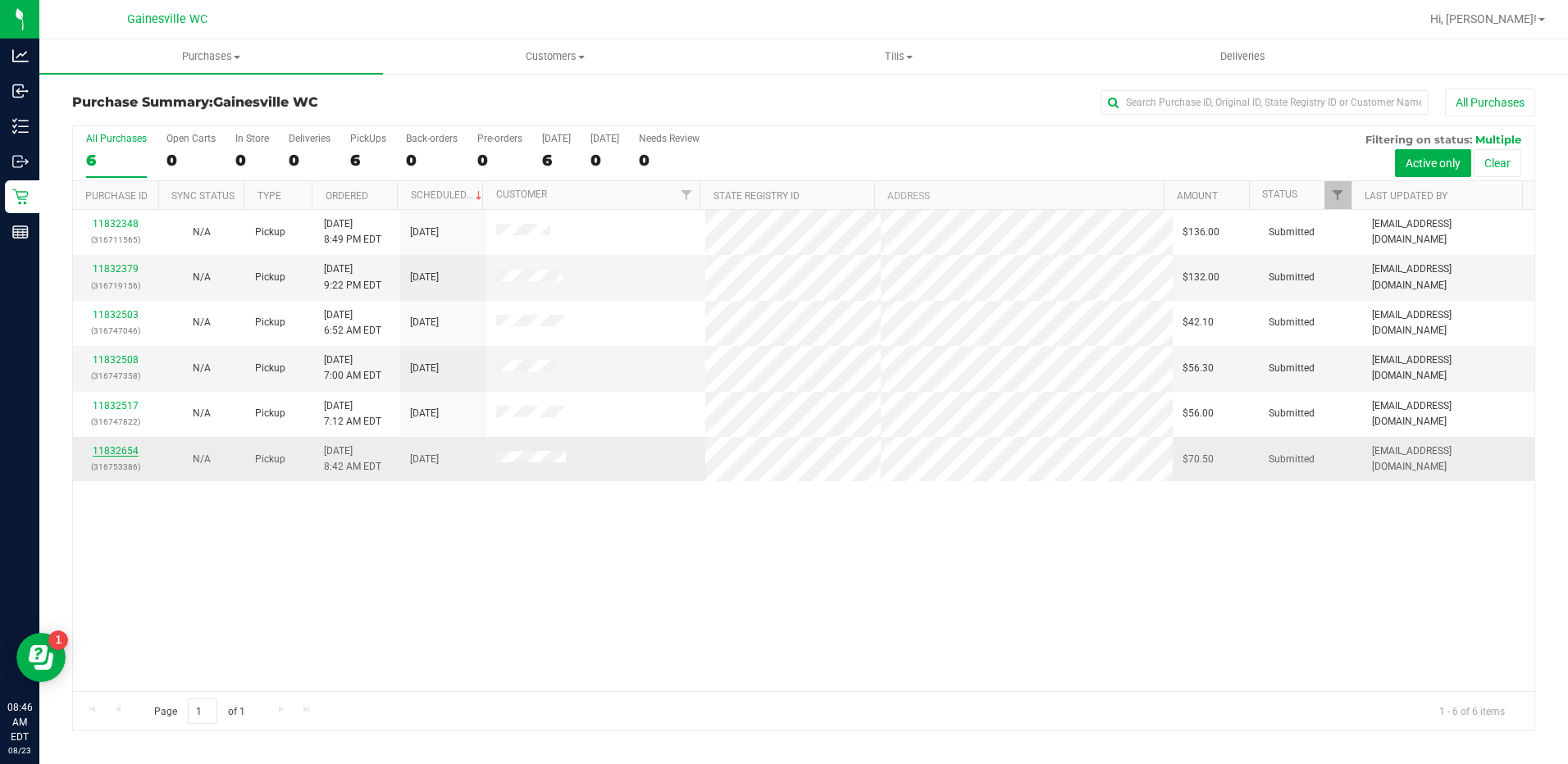
click at [113, 448] on link "11832654" at bounding box center [116, 450] width 46 height 12
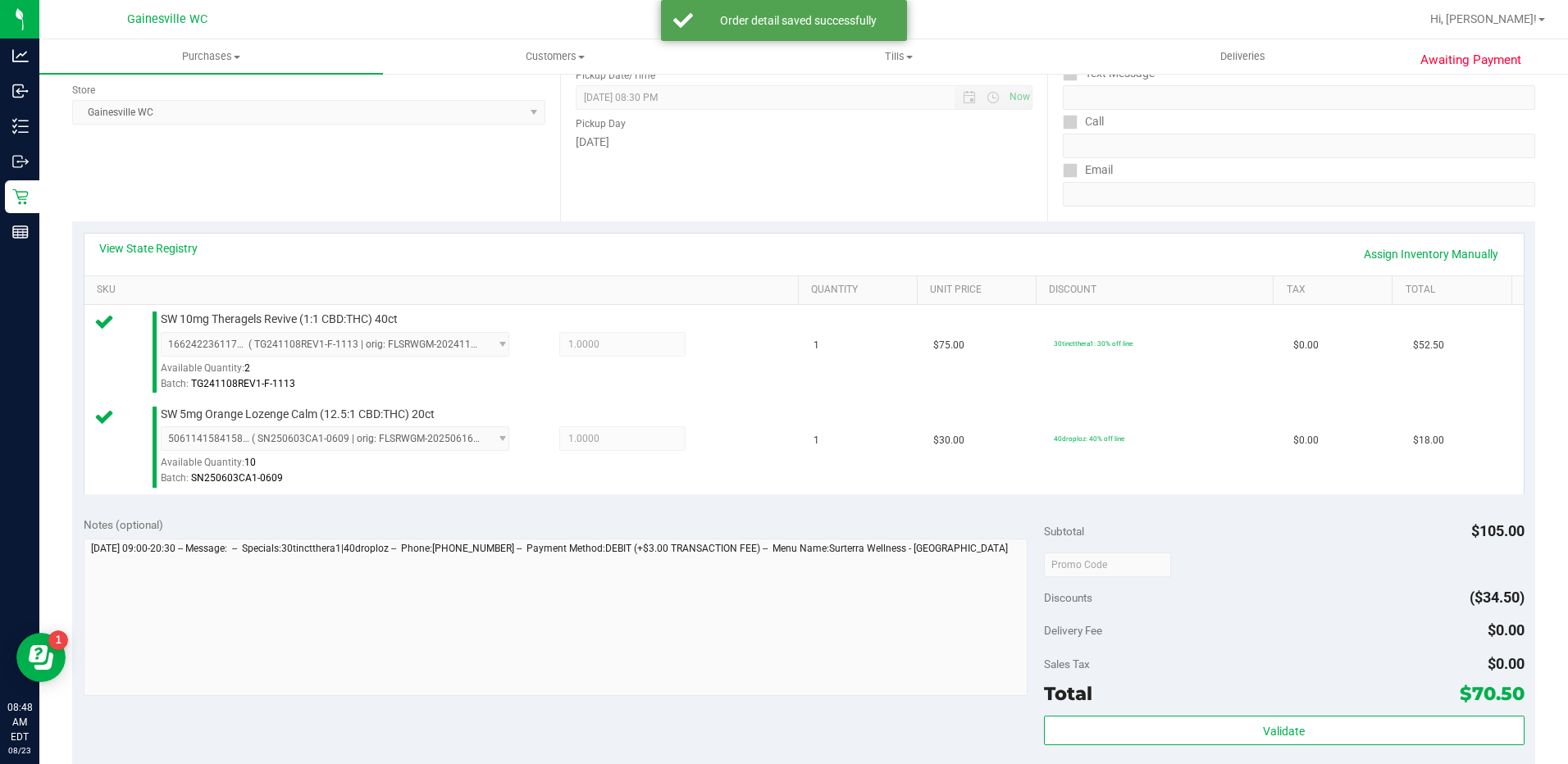
scroll to position [672, 0]
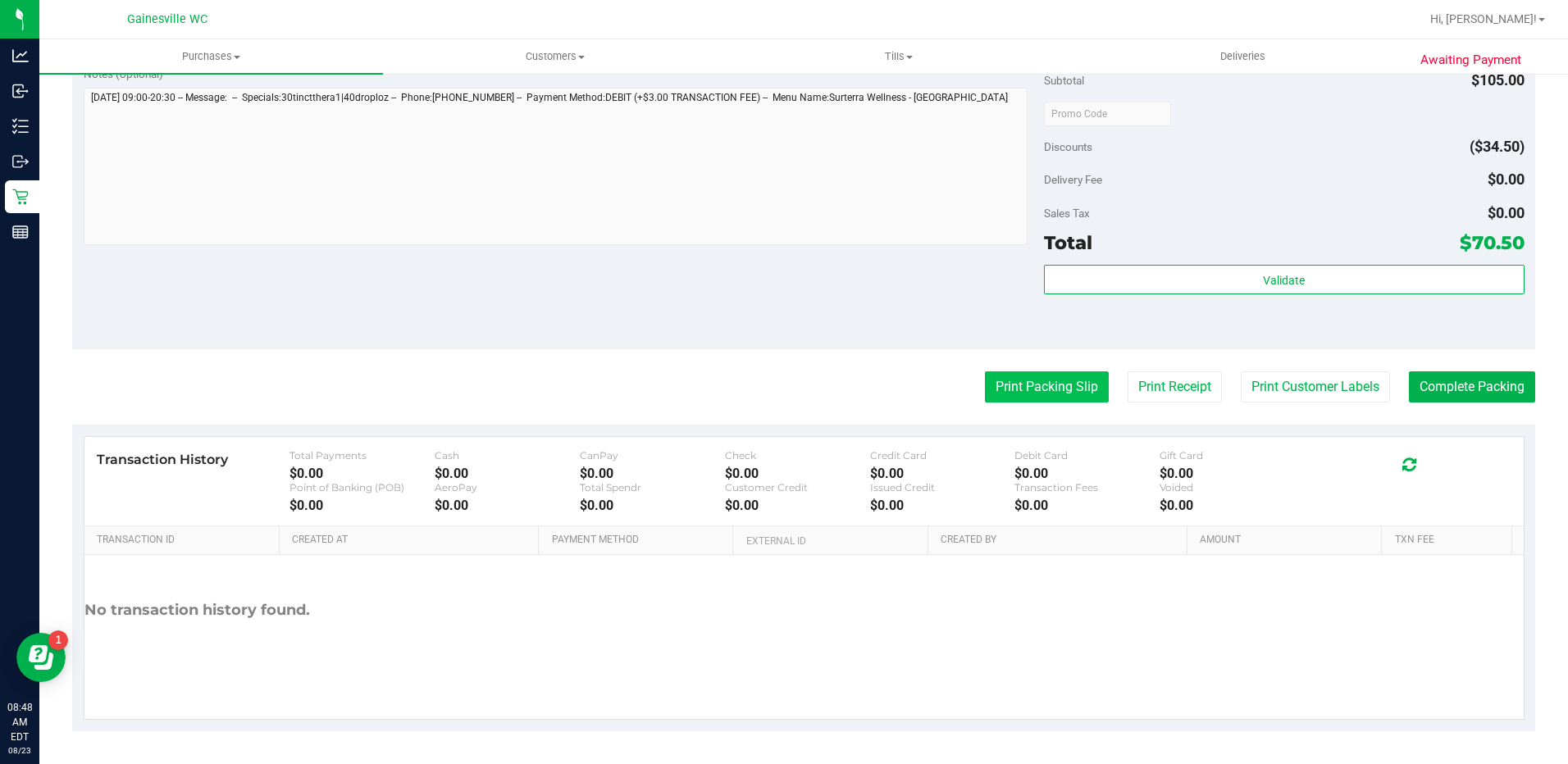
click at [1045, 378] on button "Print Packing Slip" at bounding box center [1047, 387] width 124 height 31
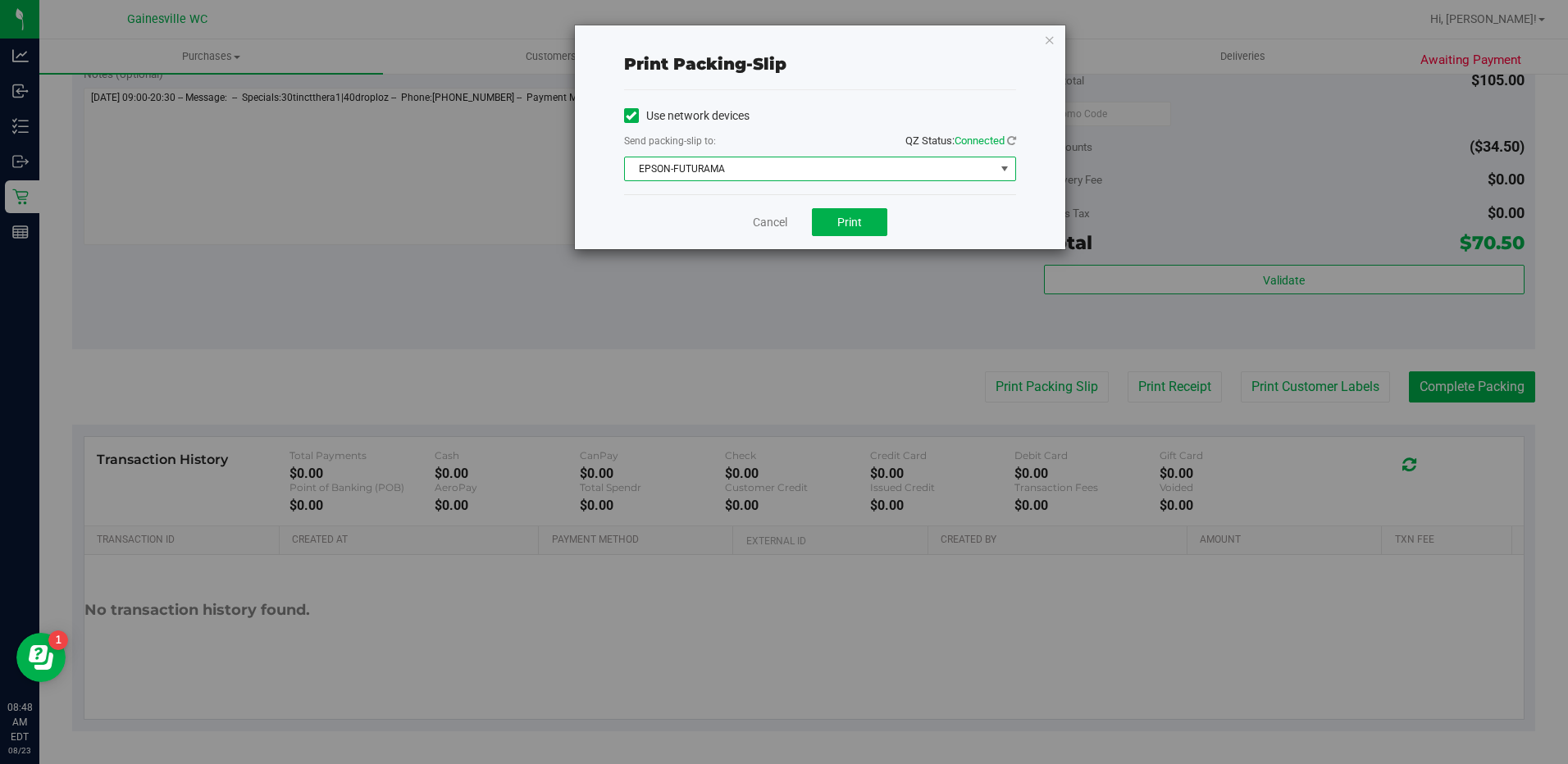
click at [995, 168] on span "select" at bounding box center [1004, 169] width 20 height 23
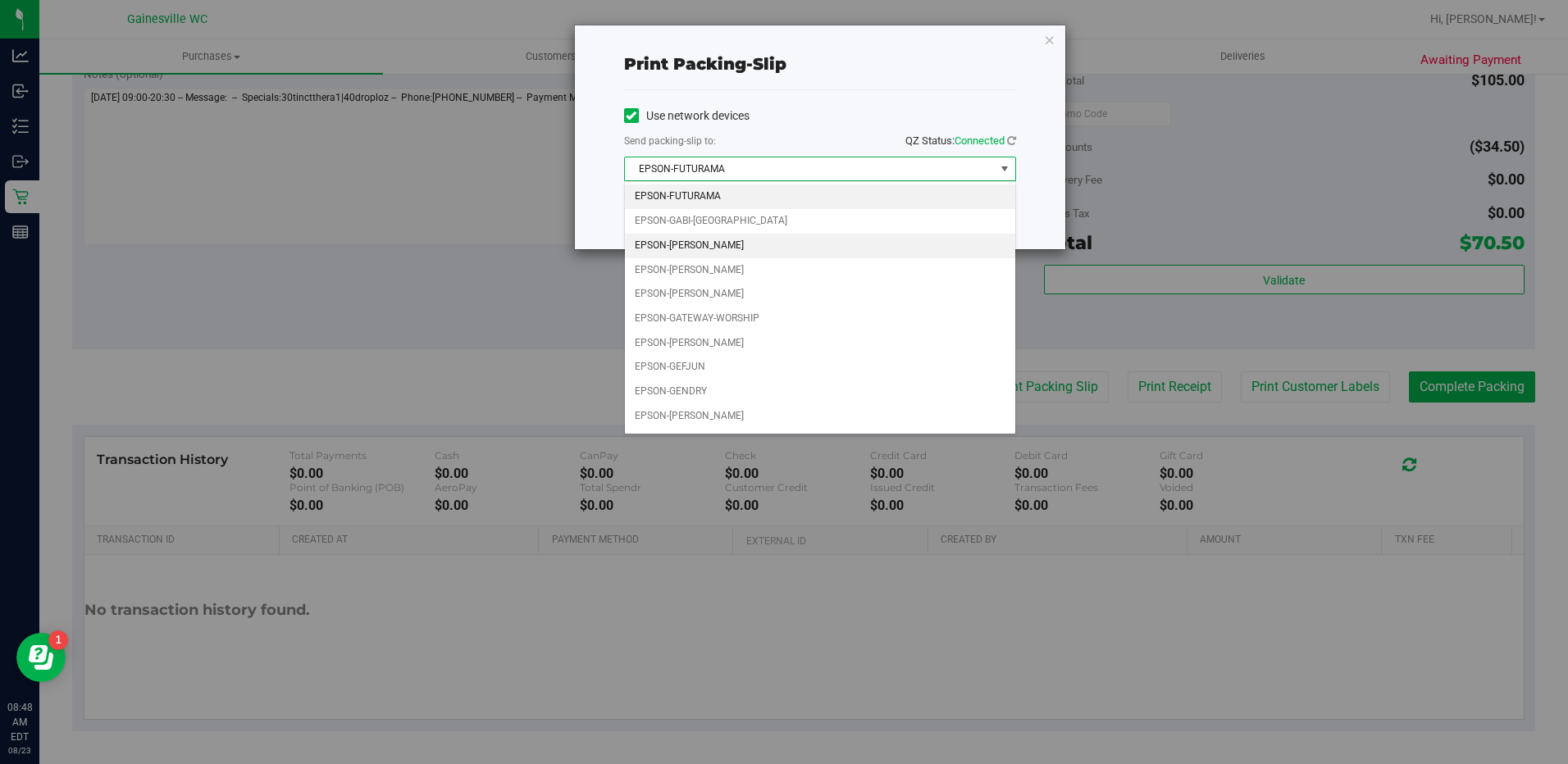
click at [706, 244] on li "EPSON-[PERSON_NAME]" at bounding box center [820, 245] width 390 height 25
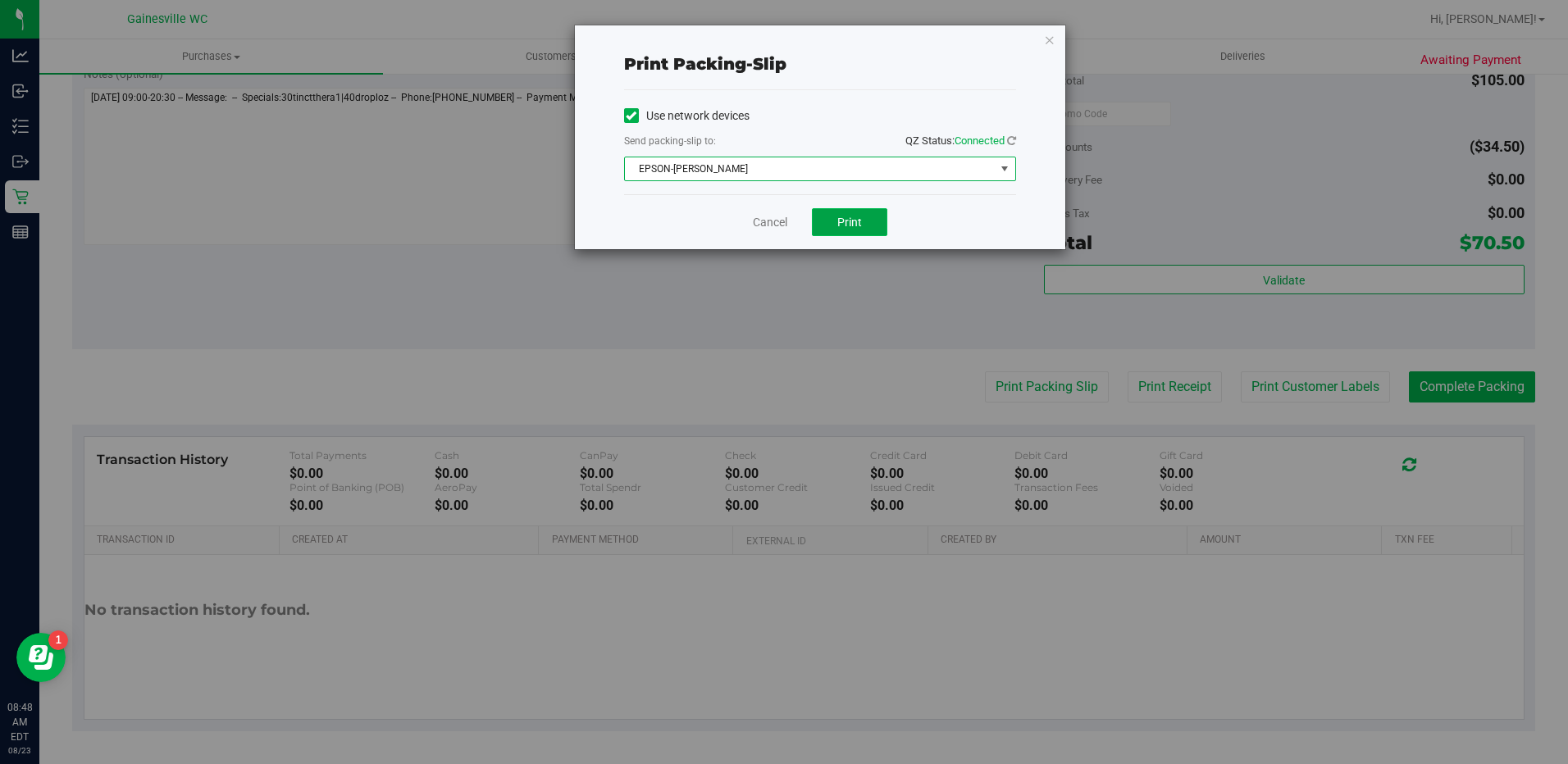
click at [870, 226] on button "Print" at bounding box center [850, 222] width 76 height 28
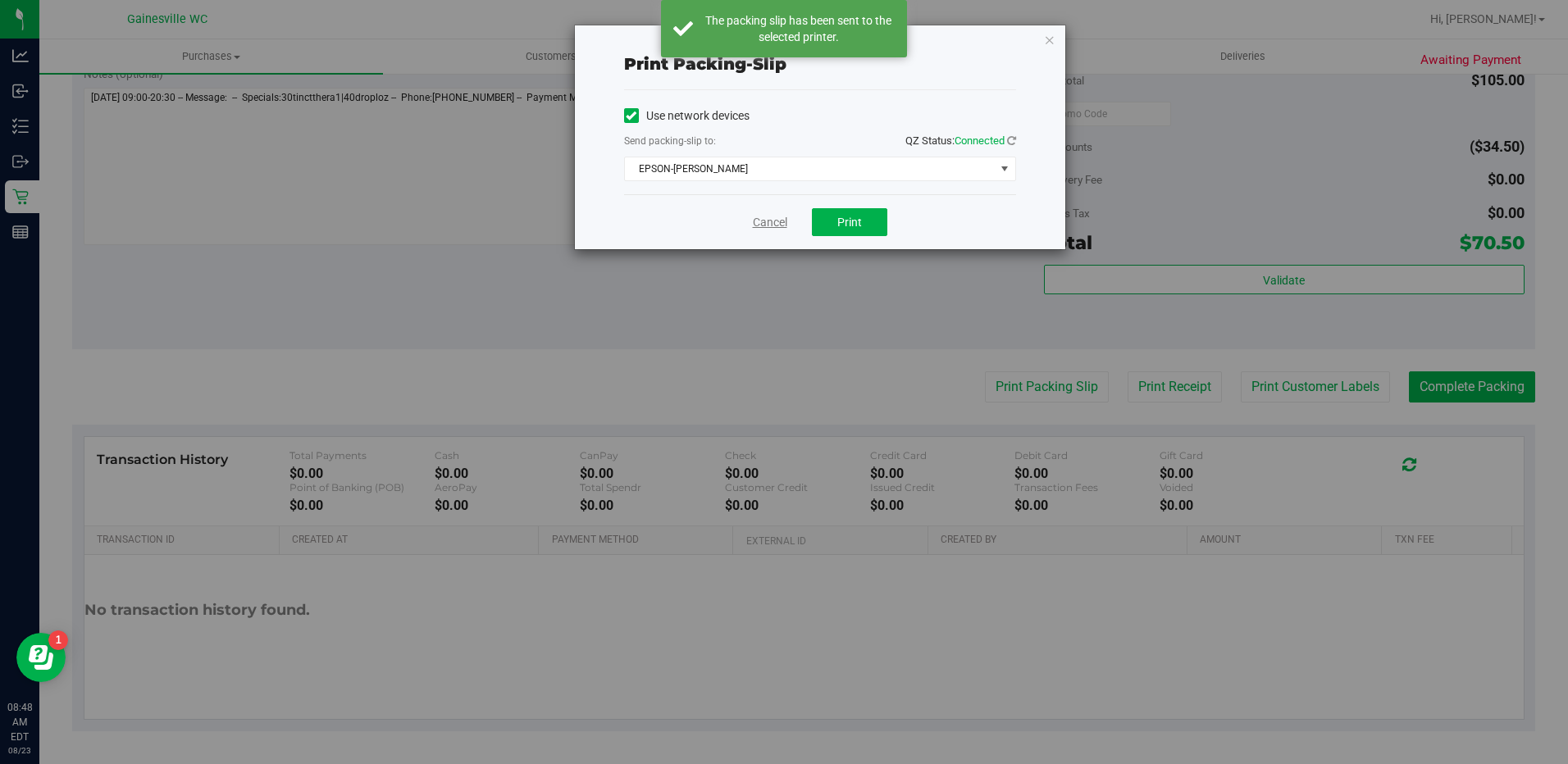
click at [780, 226] on link "Cancel" at bounding box center [770, 222] width 35 height 17
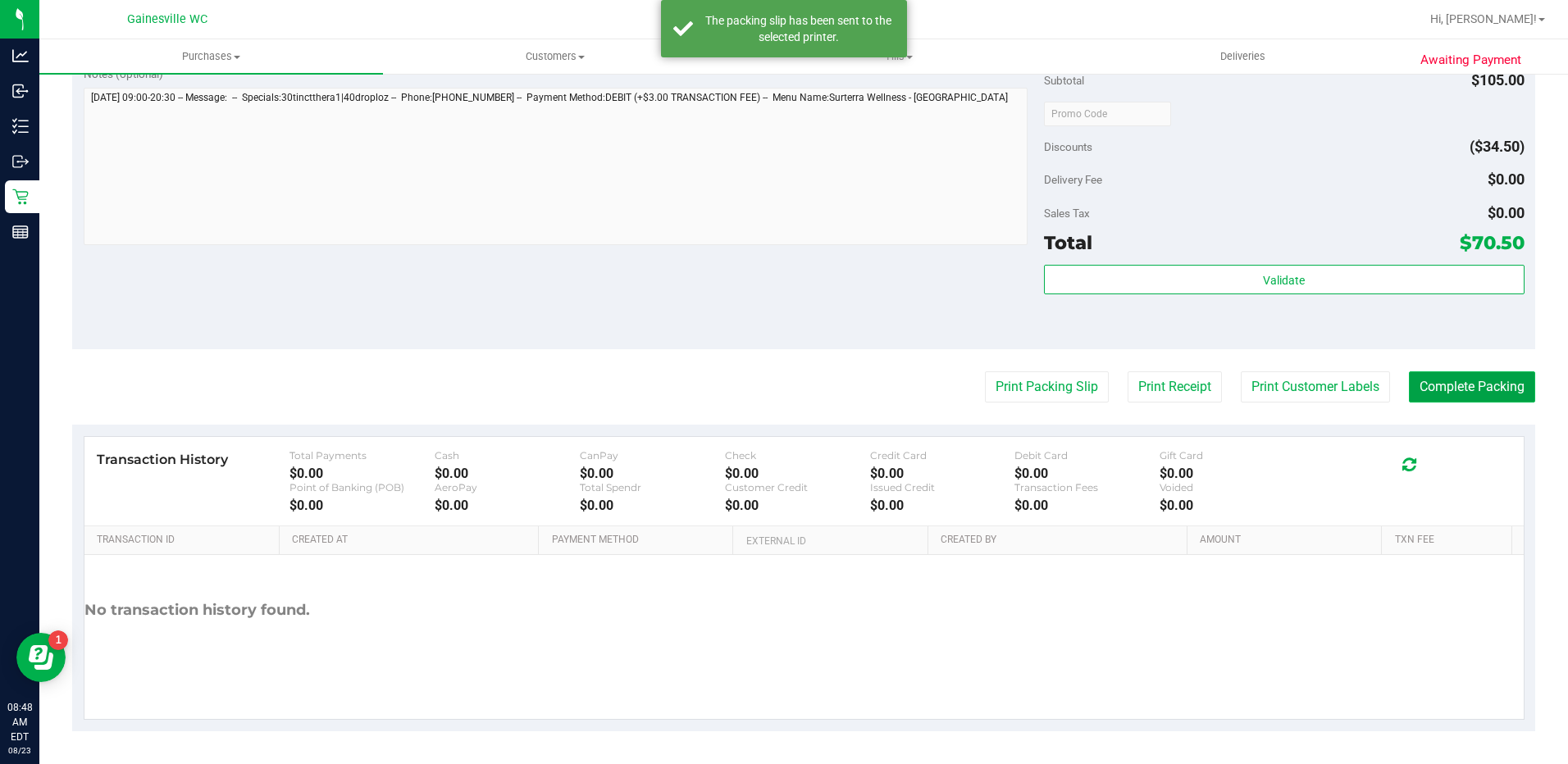
click at [1423, 387] on button "Complete Packing" at bounding box center [1471, 387] width 127 height 31
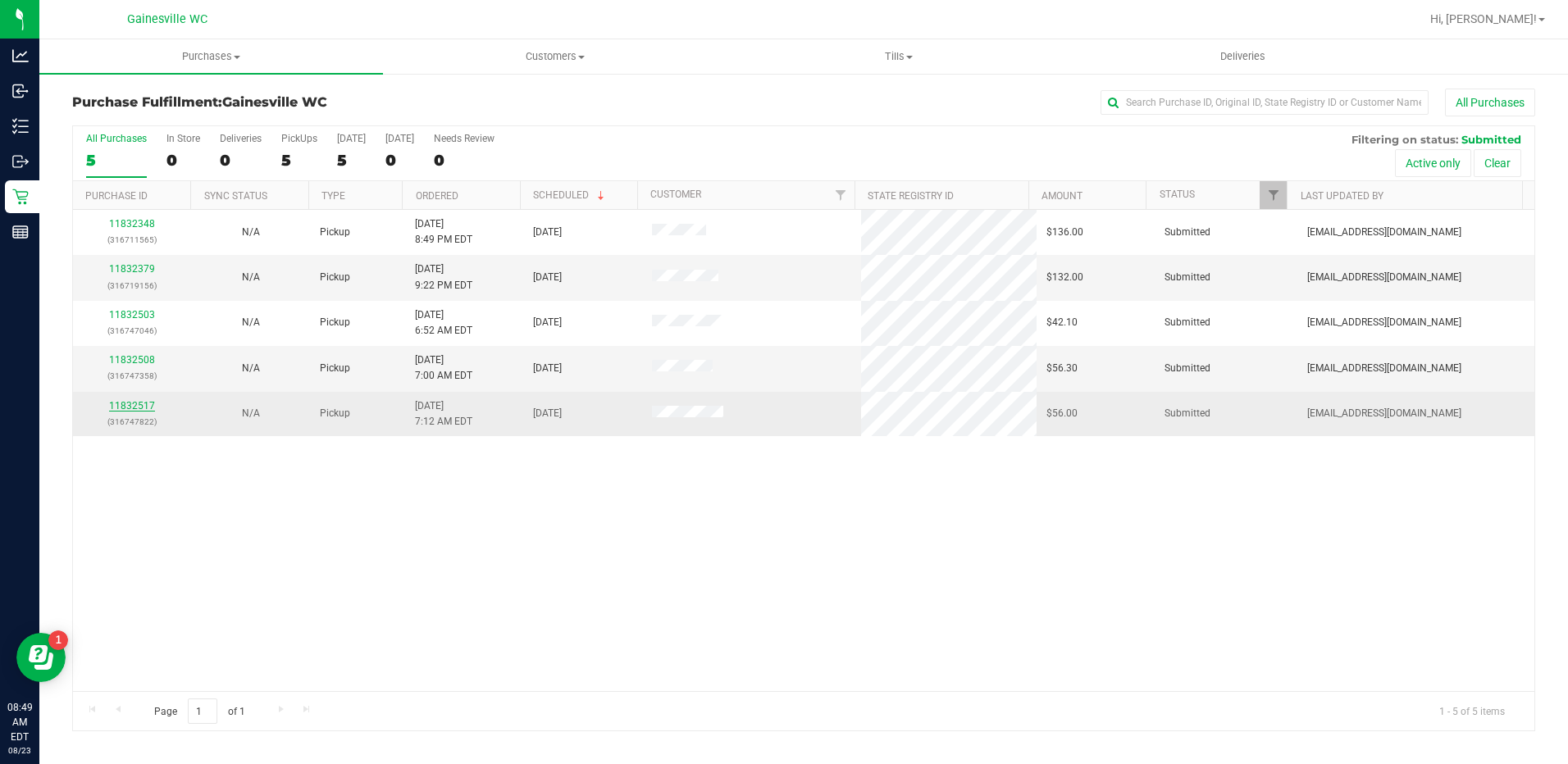
click at [124, 404] on link "11832517" at bounding box center [132, 406] width 46 height 12
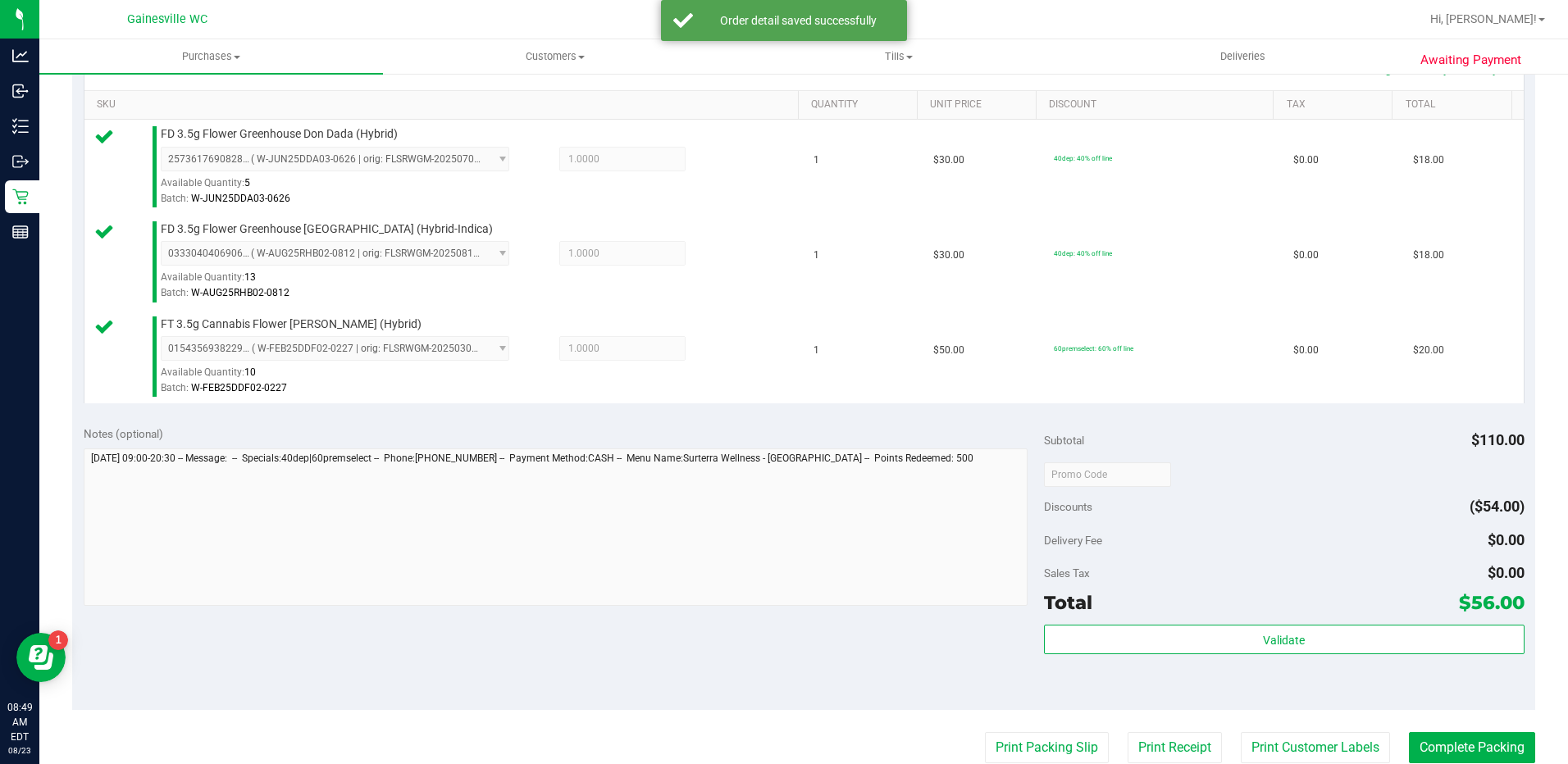
scroll to position [574, 0]
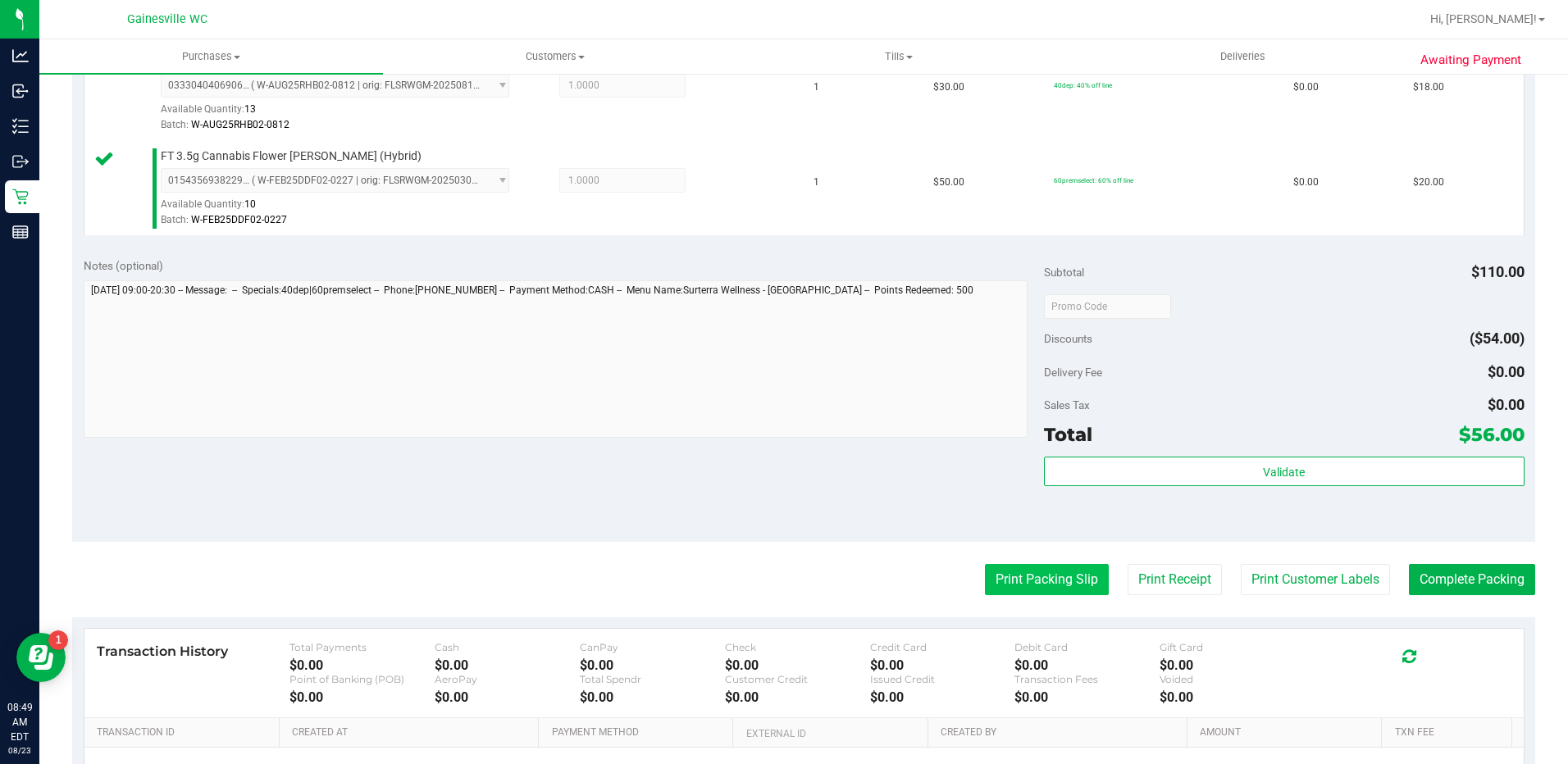
click at [1077, 583] on button "Print Packing Slip" at bounding box center [1047, 580] width 124 height 31
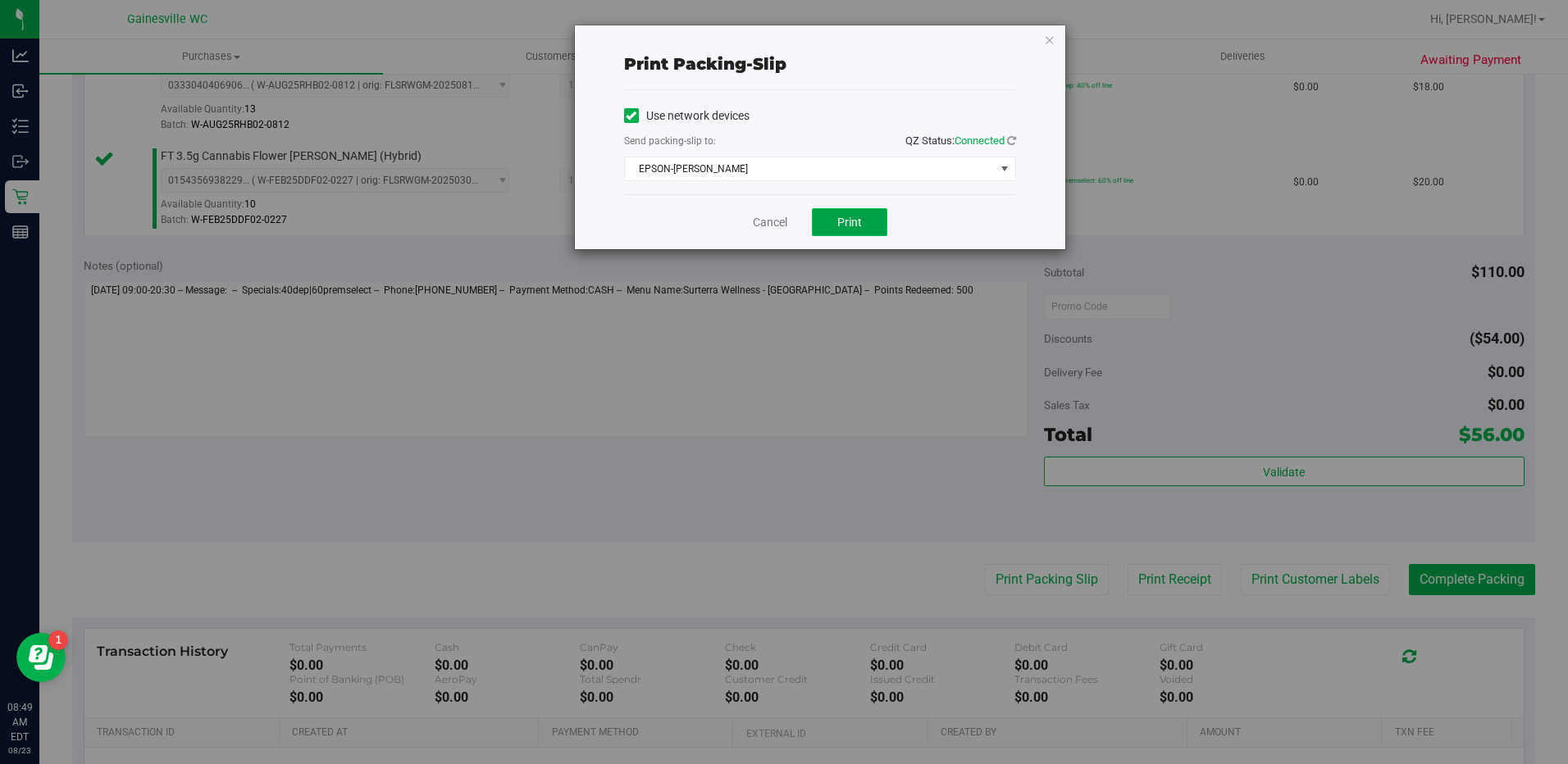
click at [859, 214] on button "Print" at bounding box center [850, 222] width 76 height 28
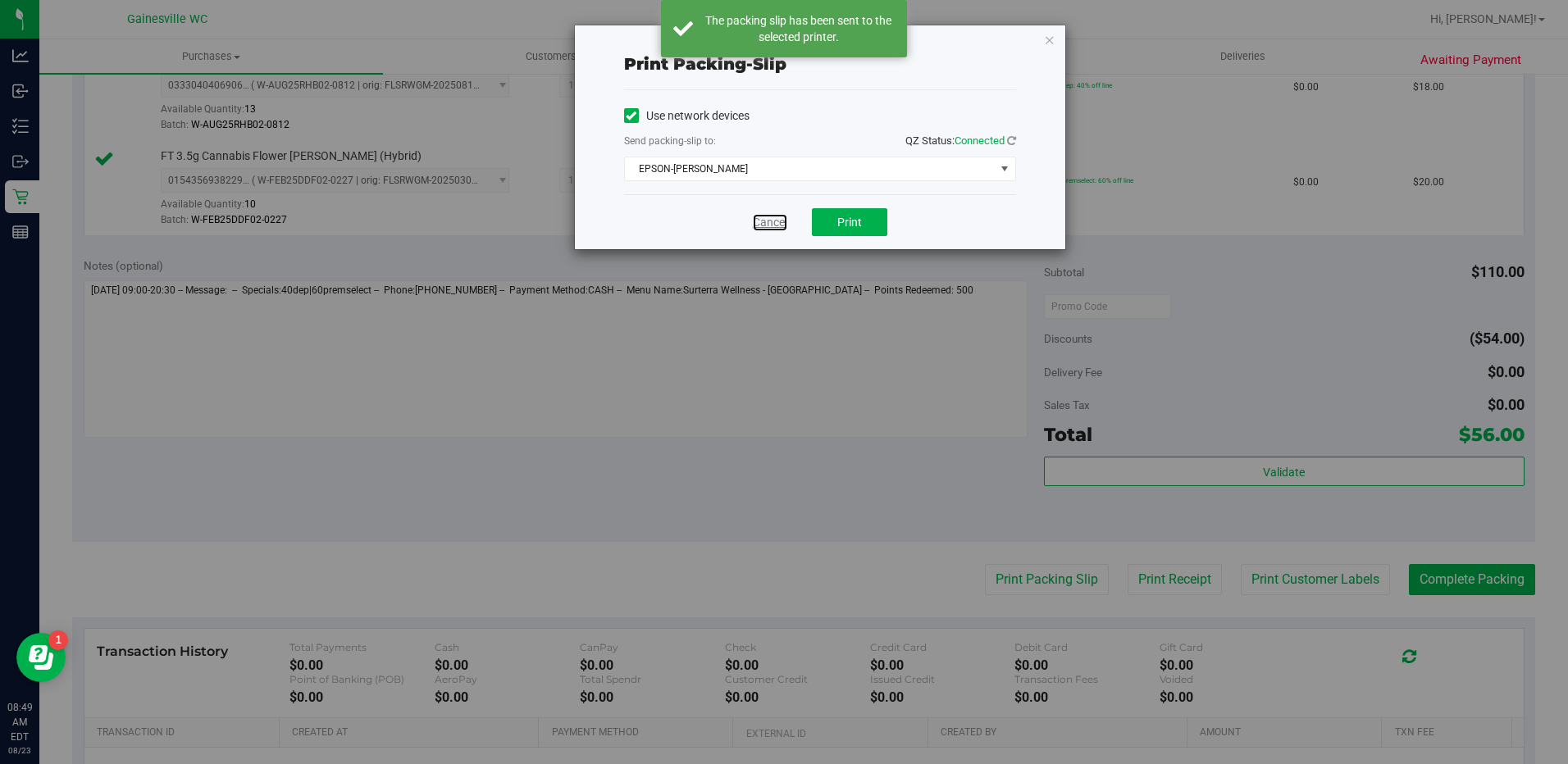
drag, startPoint x: 779, startPoint y: 223, endPoint x: 813, endPoint y: 253, distance: 45.3
click at [779, 222] on link "Cancel" at bounding box center [770, 222] width 35 height 17
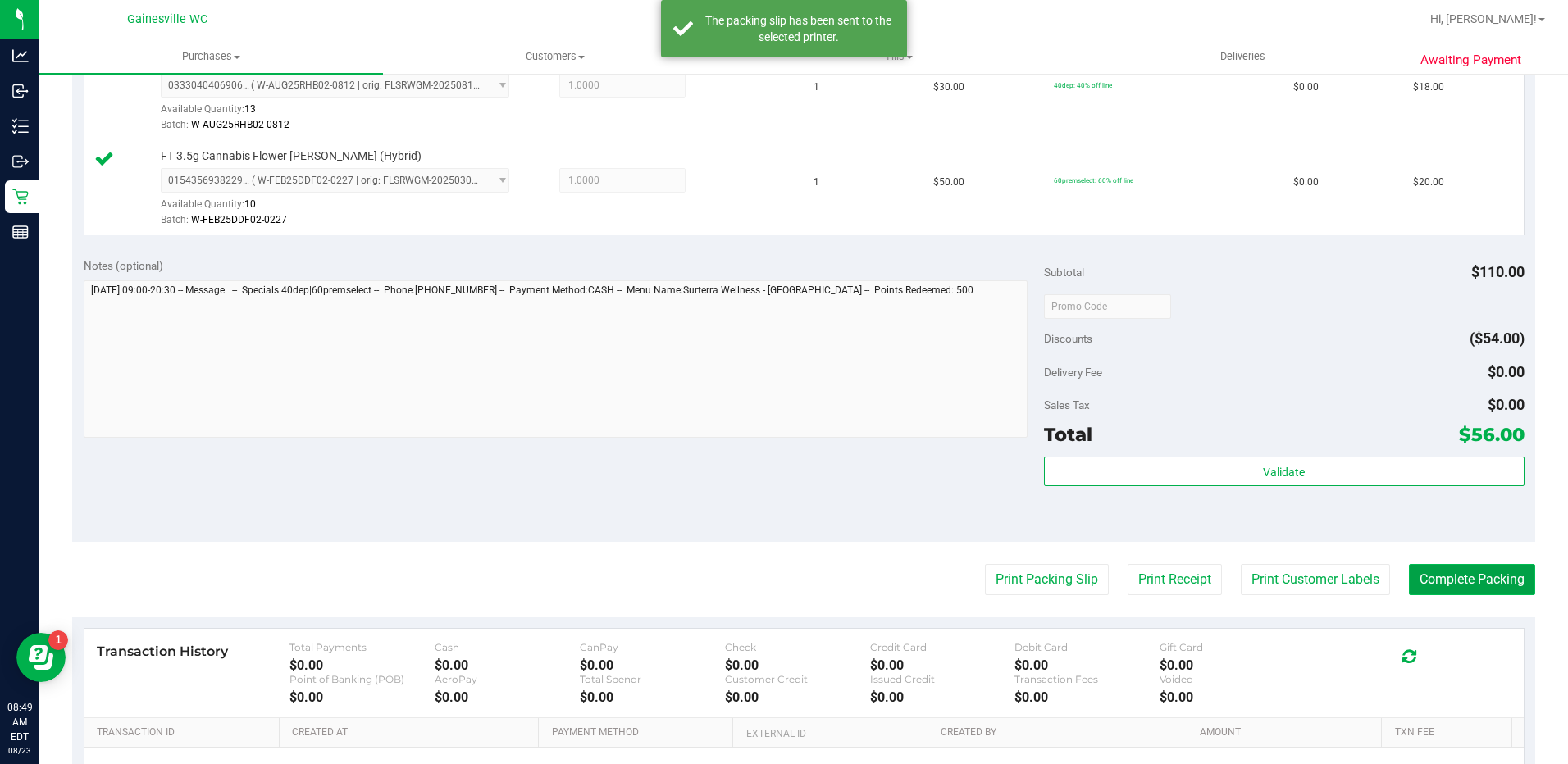
click at [1470, 569] on button "Complete Packing" at bounding box center [1471, 580] width 127 height 31
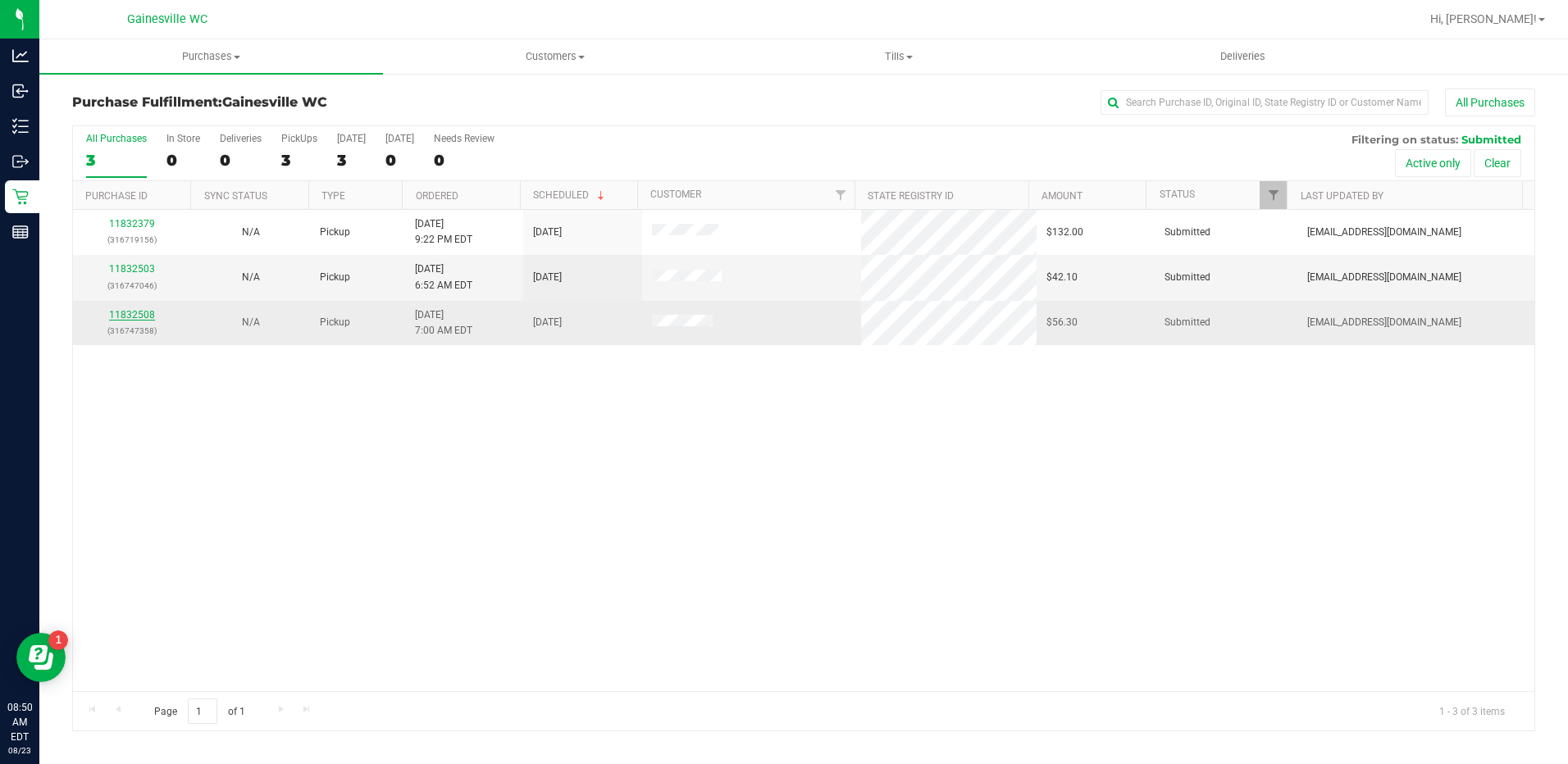
click at [127, 317] on link "11832508" at bounding box center [132, 315] width 46 height 12
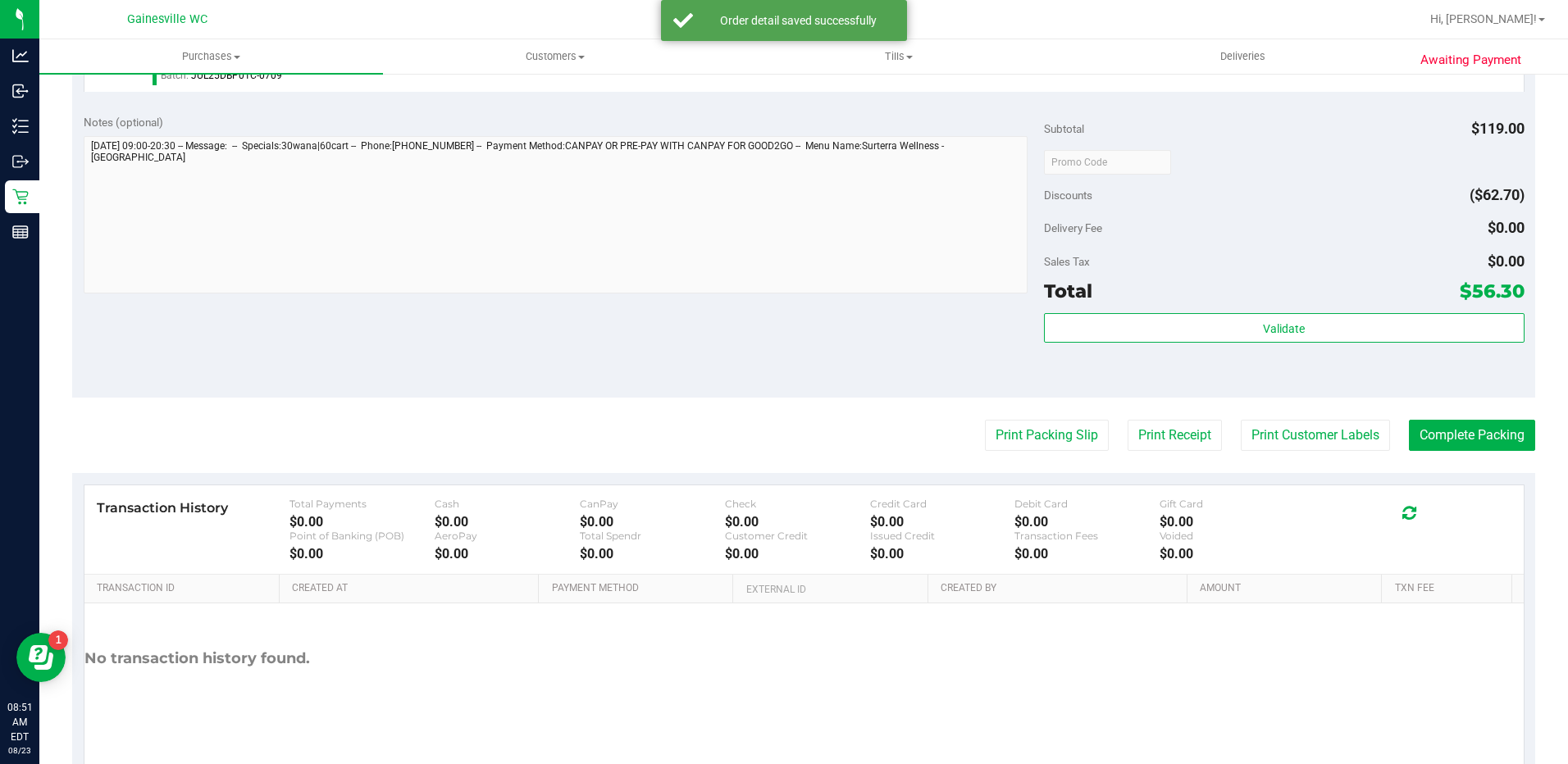
scroll to position [672, 0]
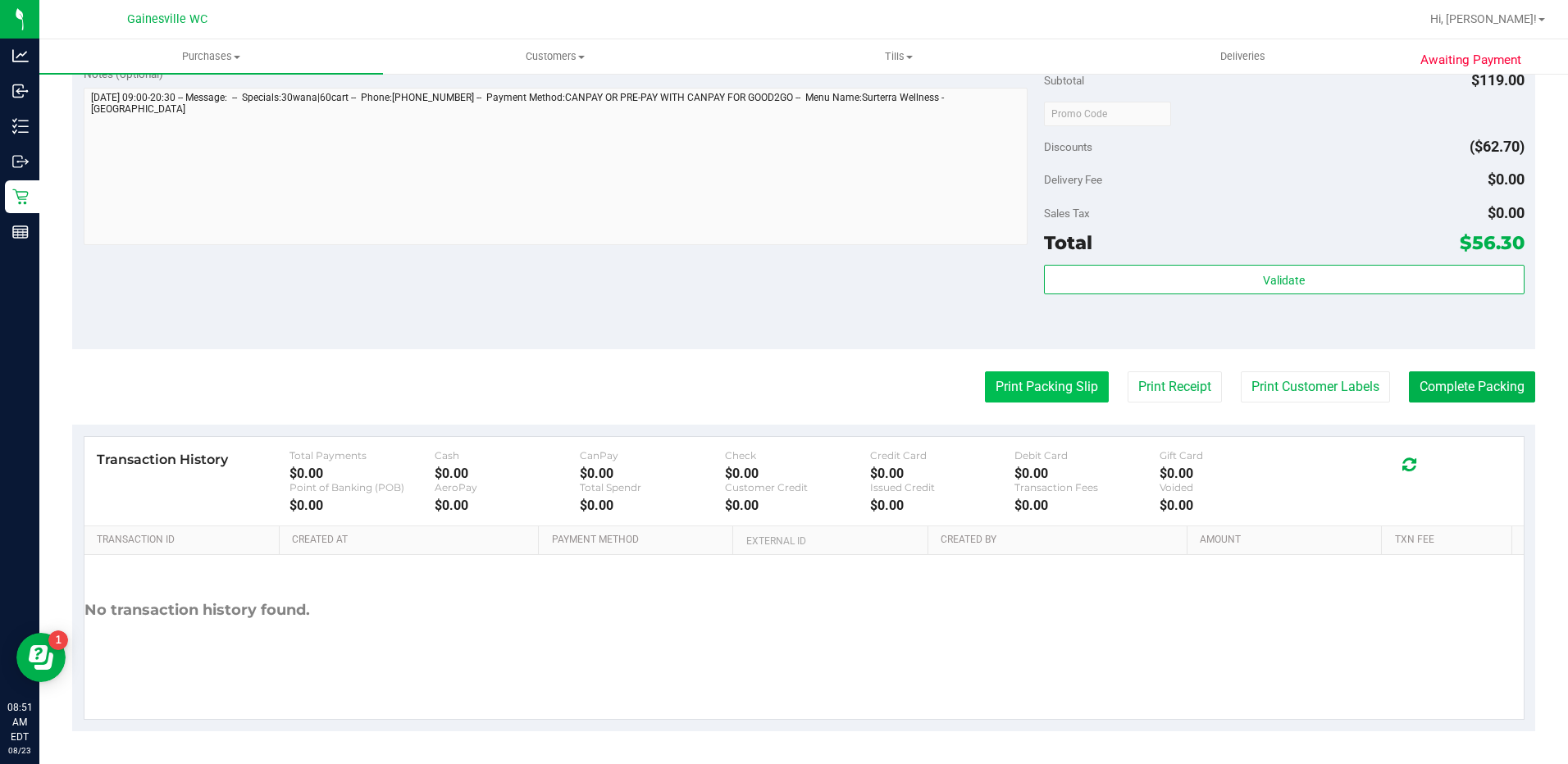
click at [1064, 386] on button "Print Packing Slip" at bounding box center [1047, 387] width 124 height 31
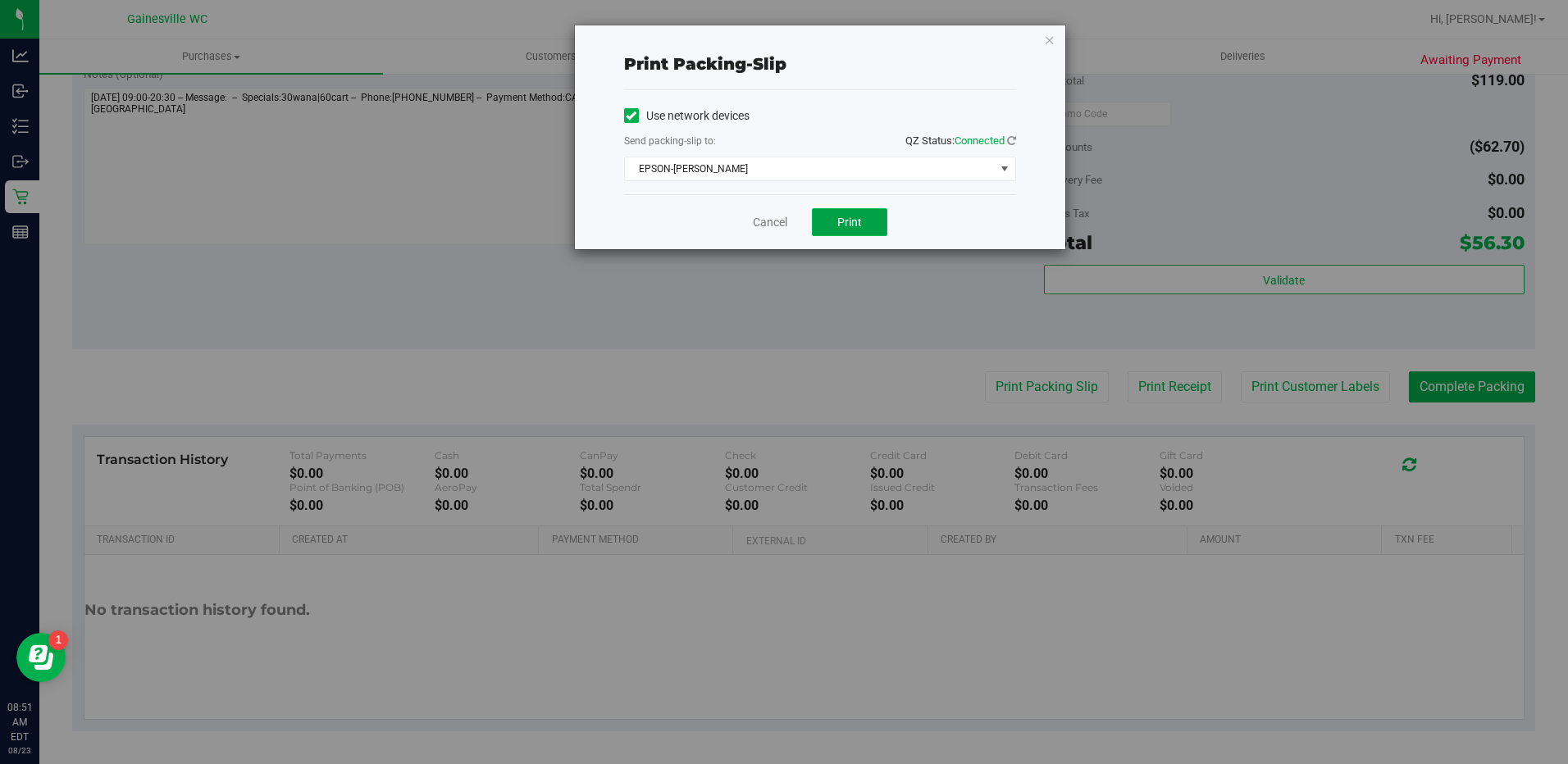
click at [863, 224] on button "Print" at bounding box center [850, 222] width 76 height 28
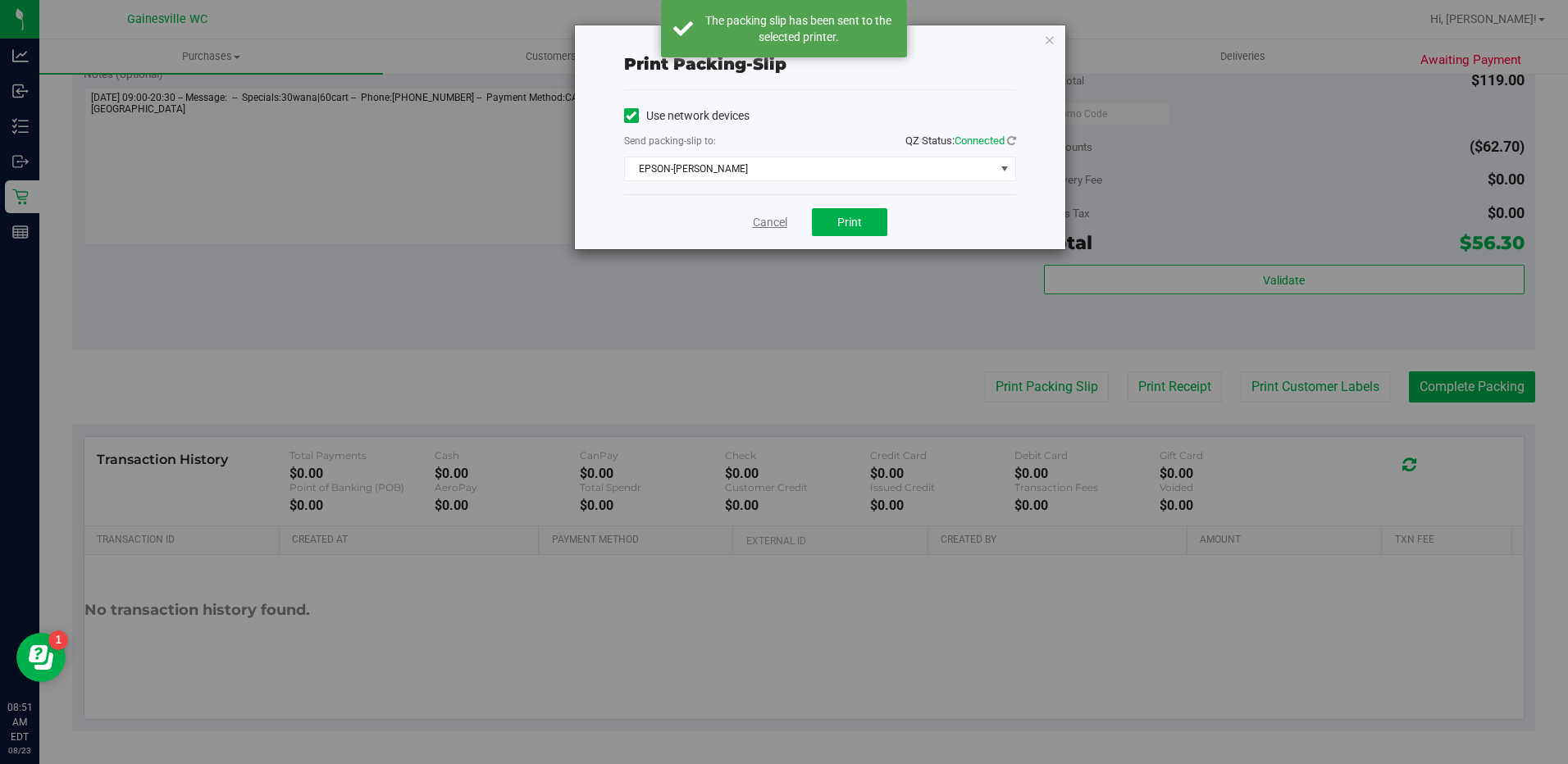
click at [773, 227] on link "Cancel" at bounding box center [770, 222] width 35 height 17
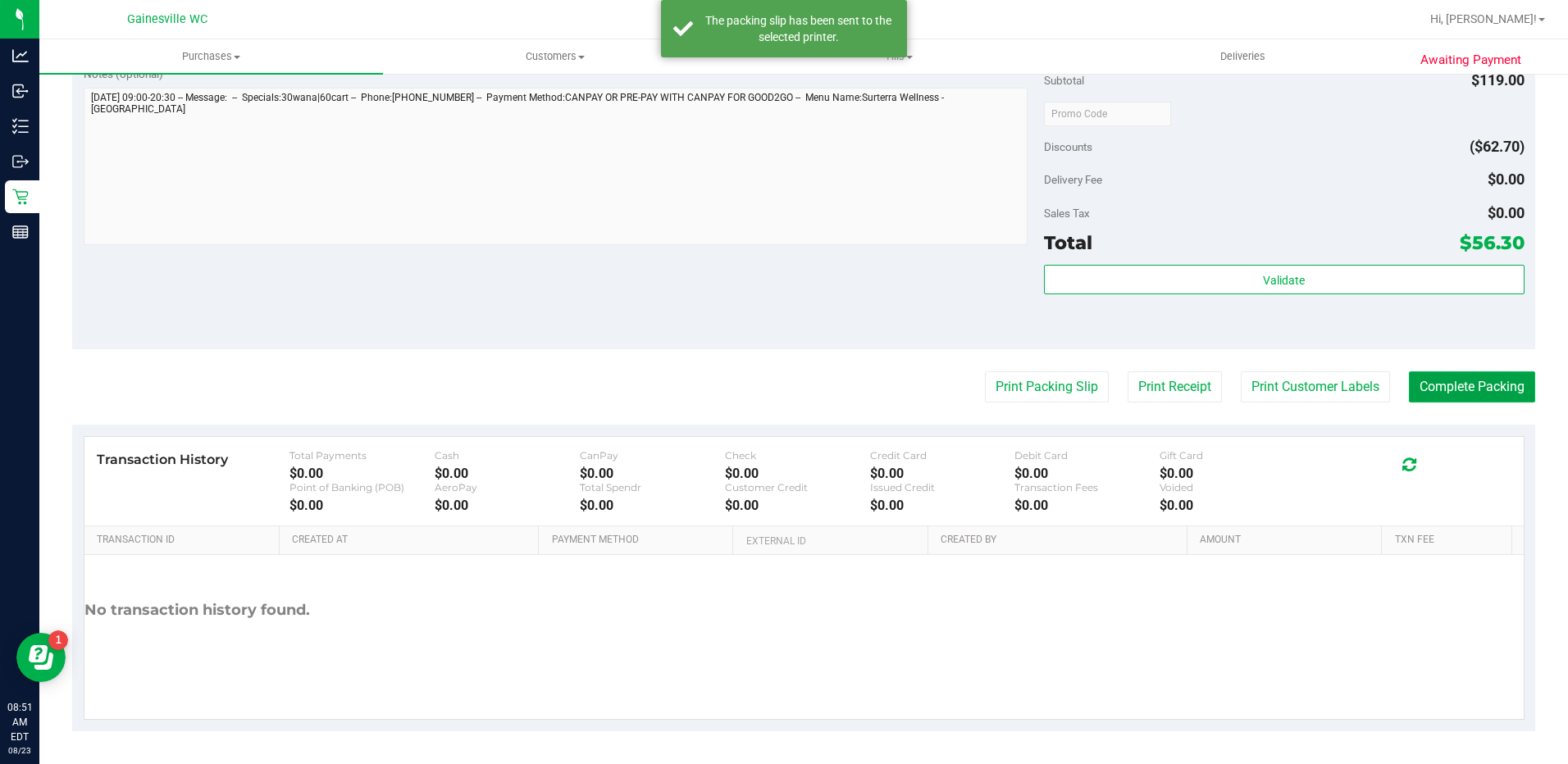
click at [1442, 387] on button "Complete Packing" at bounding box center [1471, 387] width 127 height 31
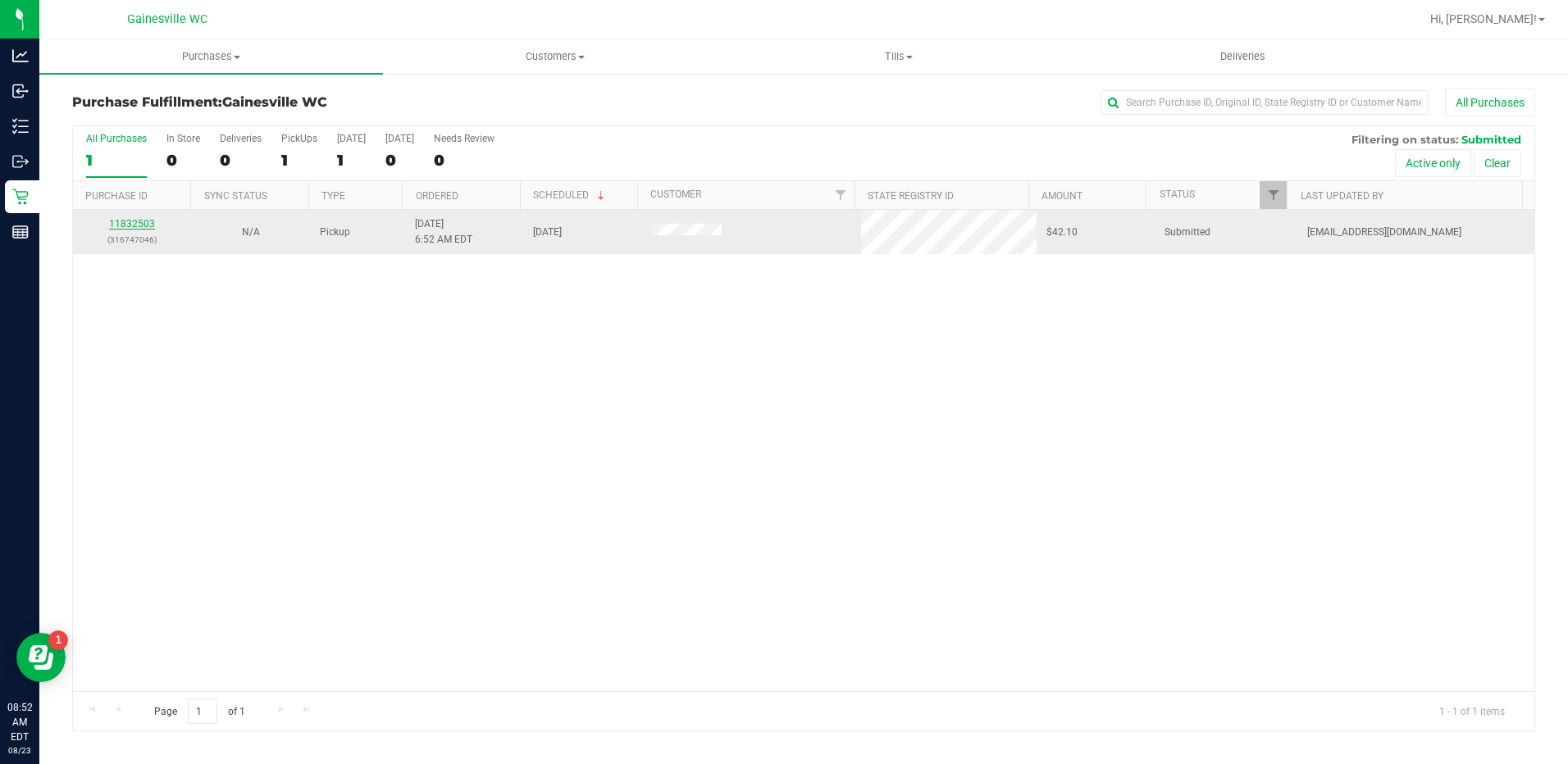
click at [143, 219] on link "11832503" at bounding box center [132, 223] width 46 height 12
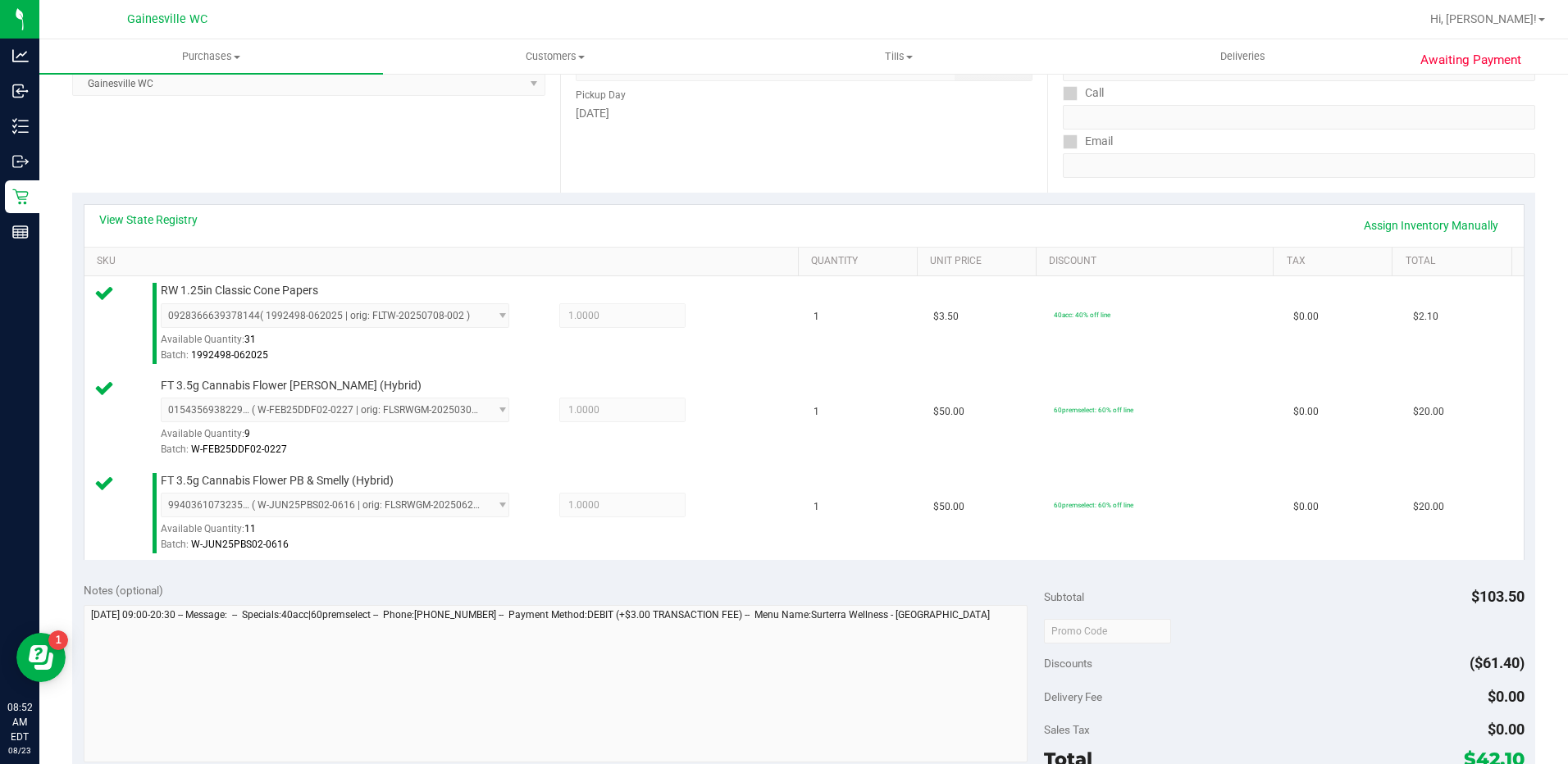
scroll to position [410, 0]
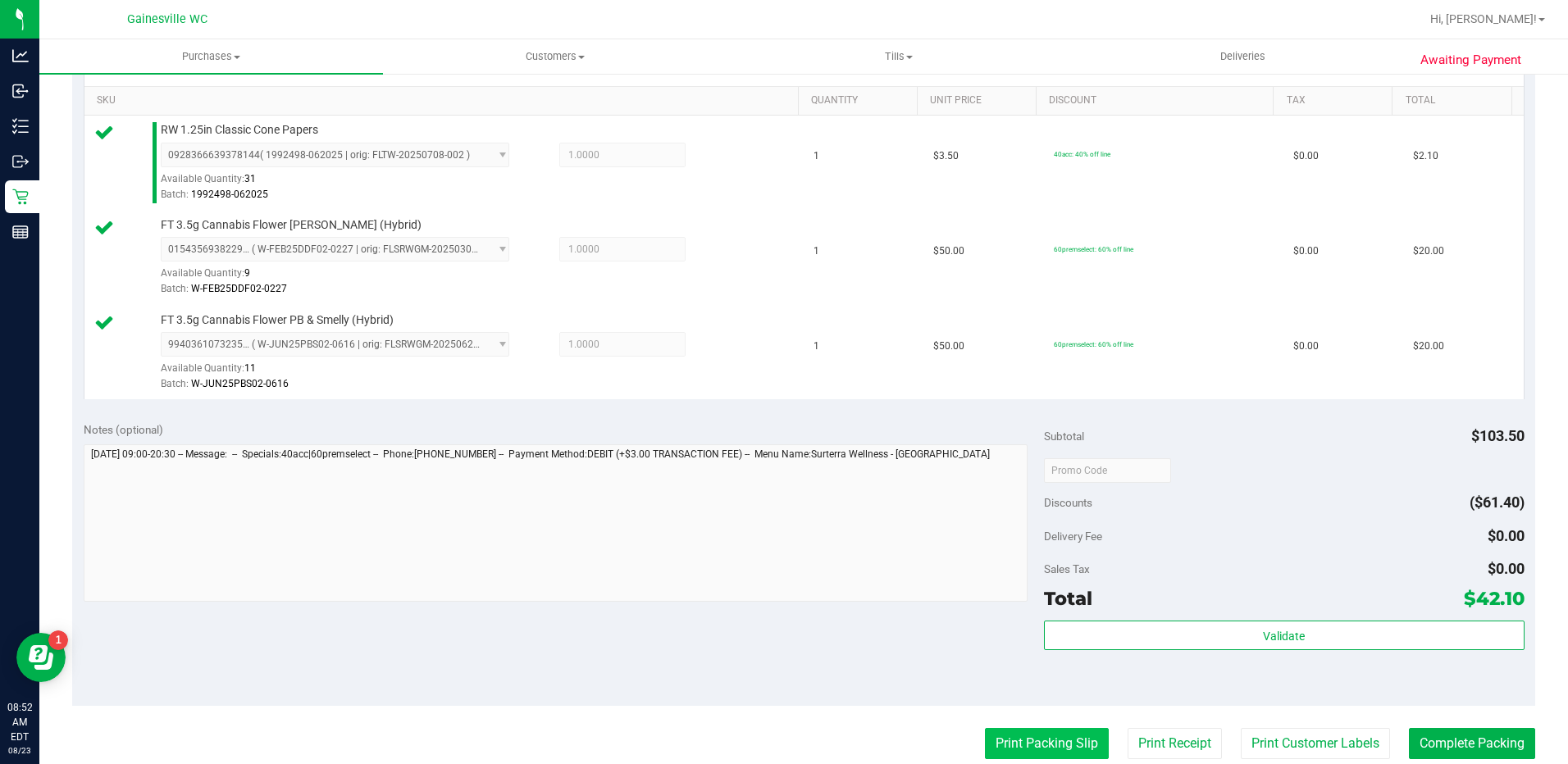
click at [1066, 749] on button "Print Packing Slip" at bounding box center [1047, 744] width 124 height 31
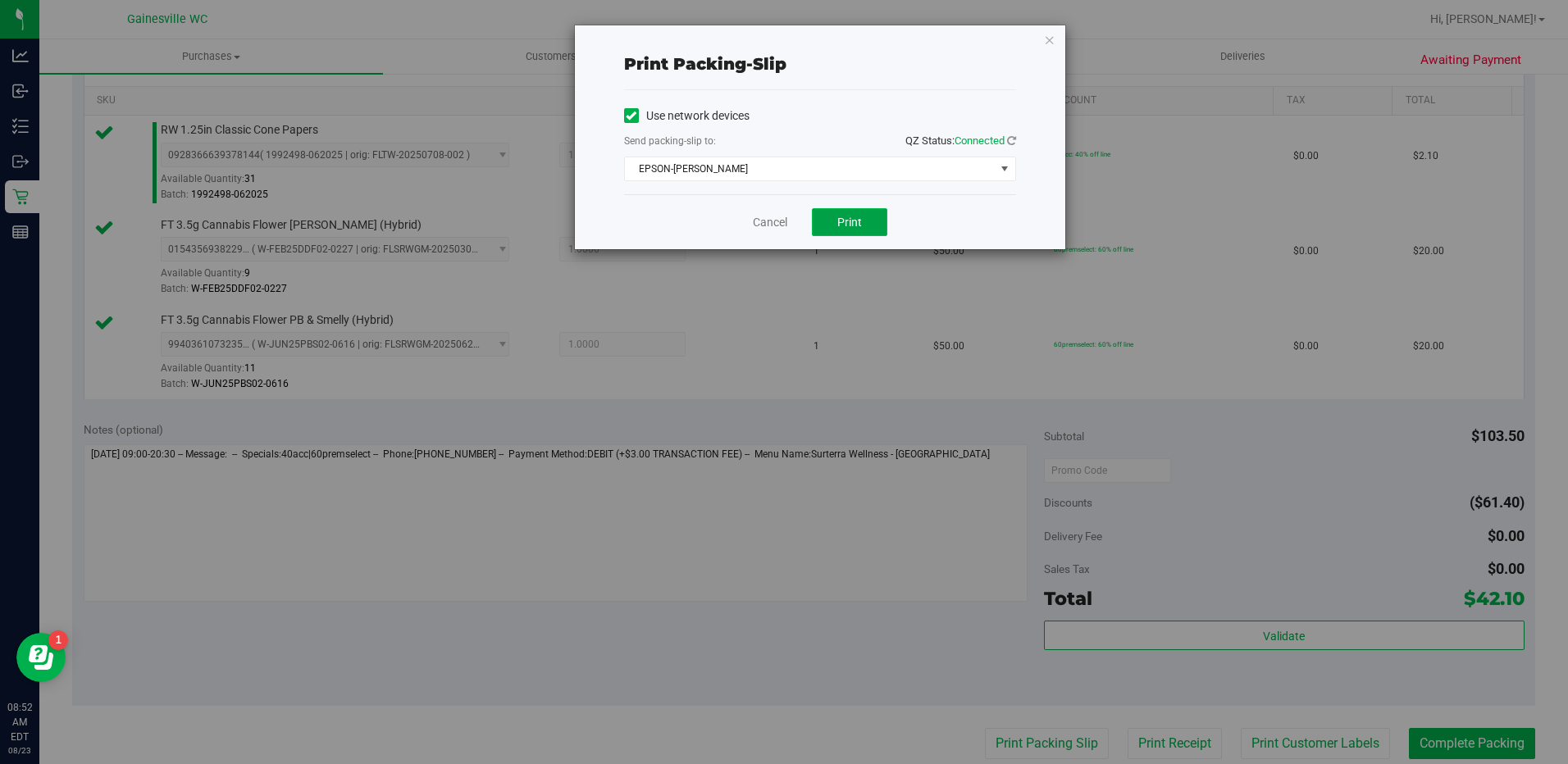
click at [861, 229] on button "Print" at bounding box center [850, 222] width 76 height 28
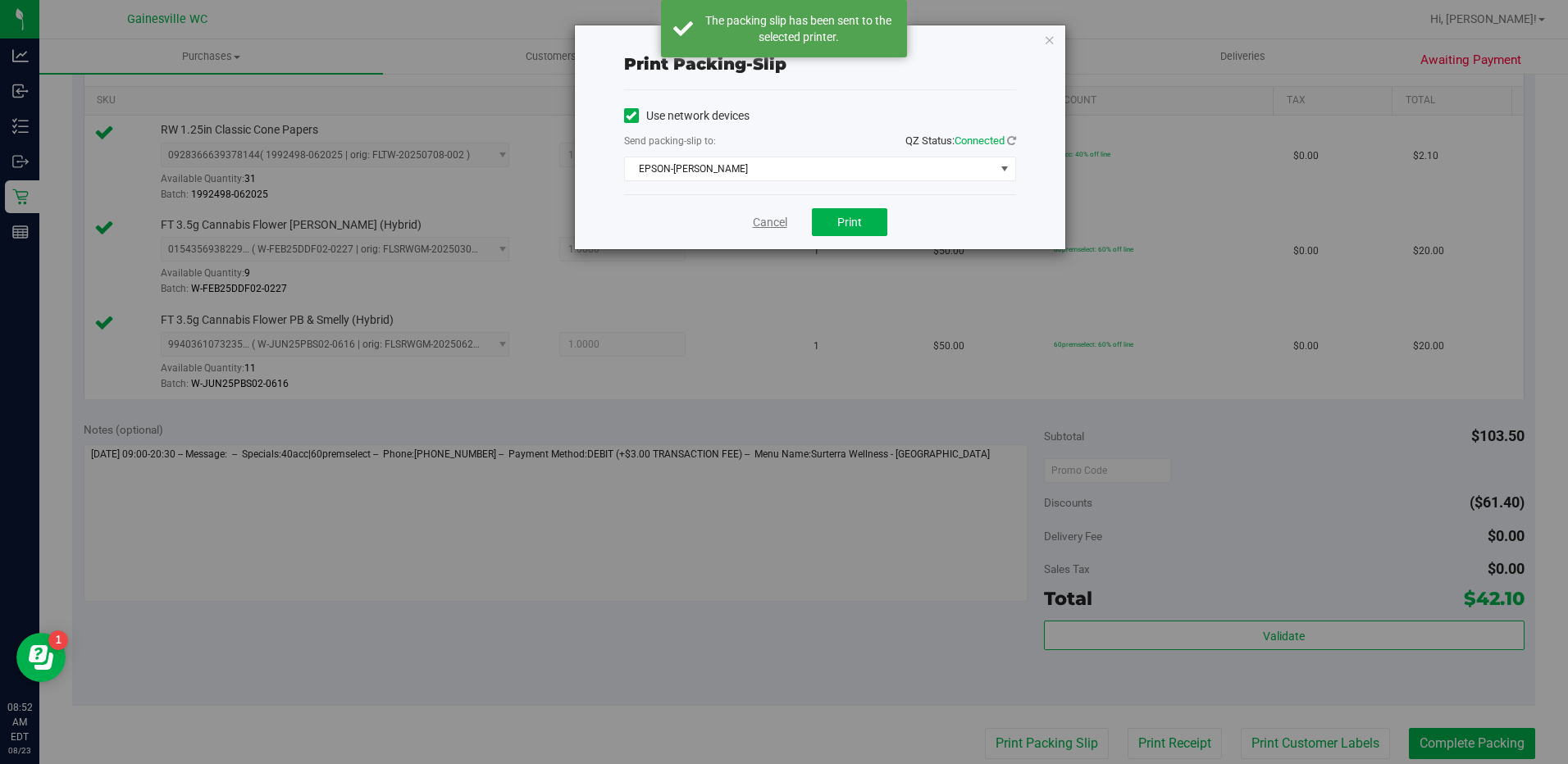
click at [766, 228] on link "Cancel" at bounding box center [770, 222] width 35 height 17
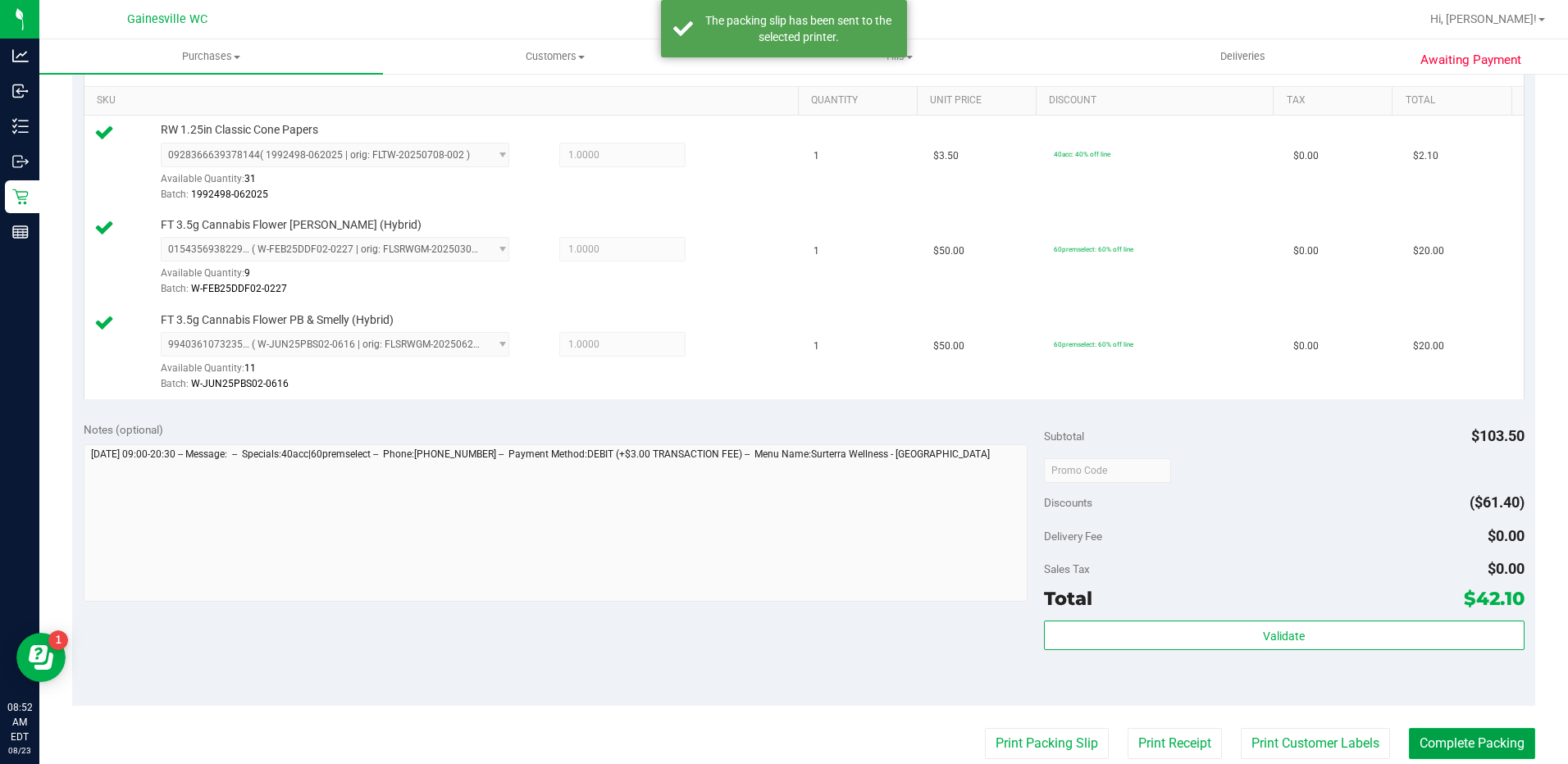
click at [1479, 743] on button "Complete Packing" at bounding box center [1471, 744] width 127 height 31
